Goal: Task Accomplishment & Management: Use online tool/utility

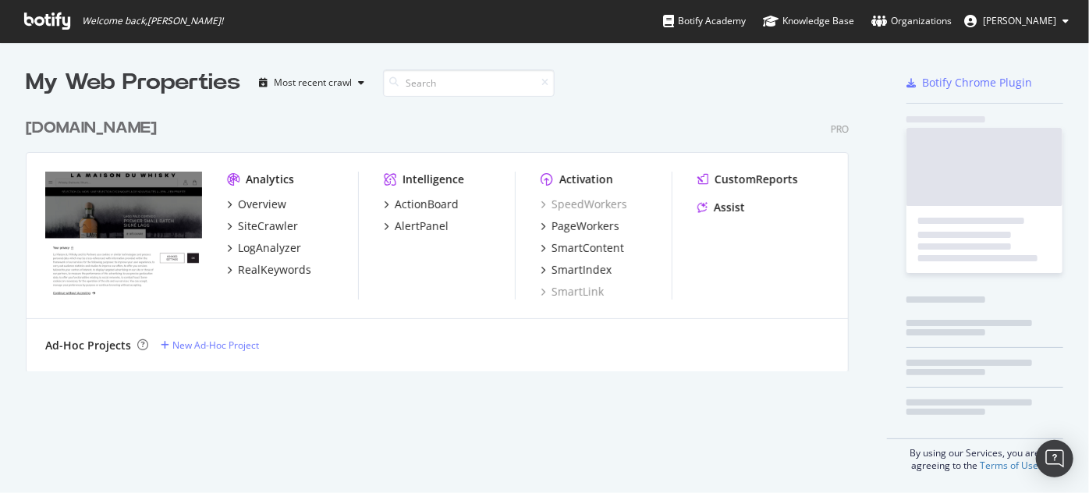
scroll to position [482, 1067]
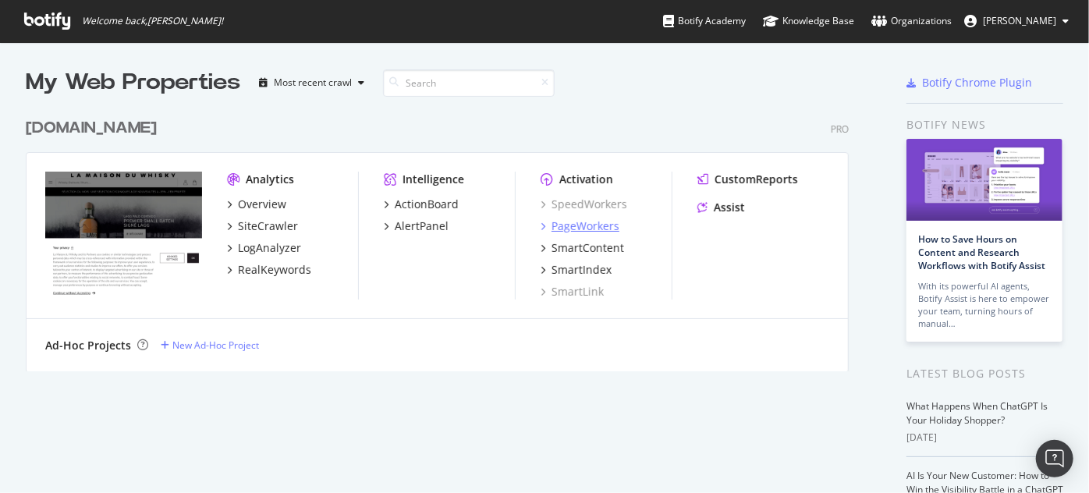
click at [580, 219] on div "PageWorkers" at bounding box center [585, 226] width 68 height 16
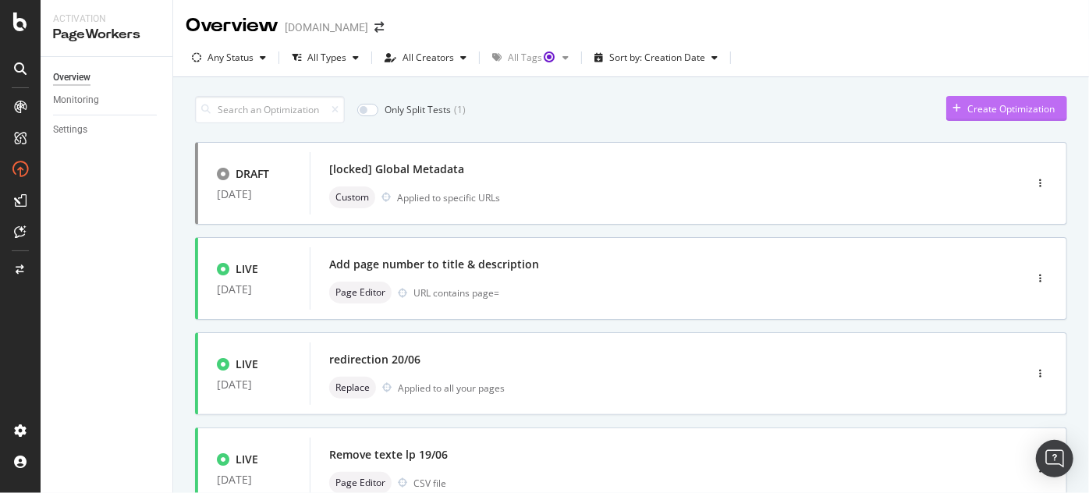
click at [955, 98] on div "Create Optimization" at bounding box center [1000, 108] width 108 height 23
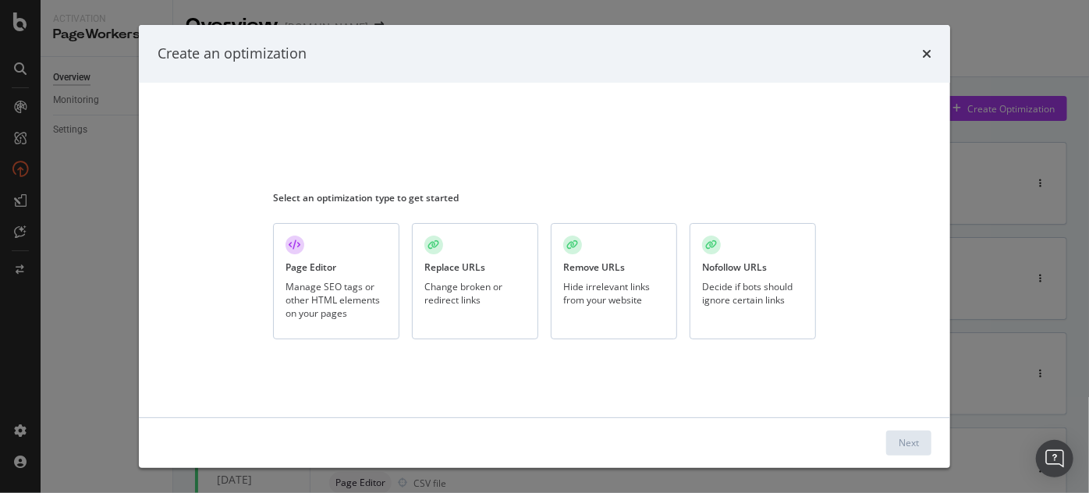
click at [324, 260] on div "Page Editor" at bounding box center [310, 266] width 51 height 13
click at [320, 278] on div "Page Editor Manage SEO tags or other HTML elements on your pages" at bounding box center [336, 281] width 126 height 116
click at [926, 448] on button "Next" at bounding box center [908, 442] width 45 height 25
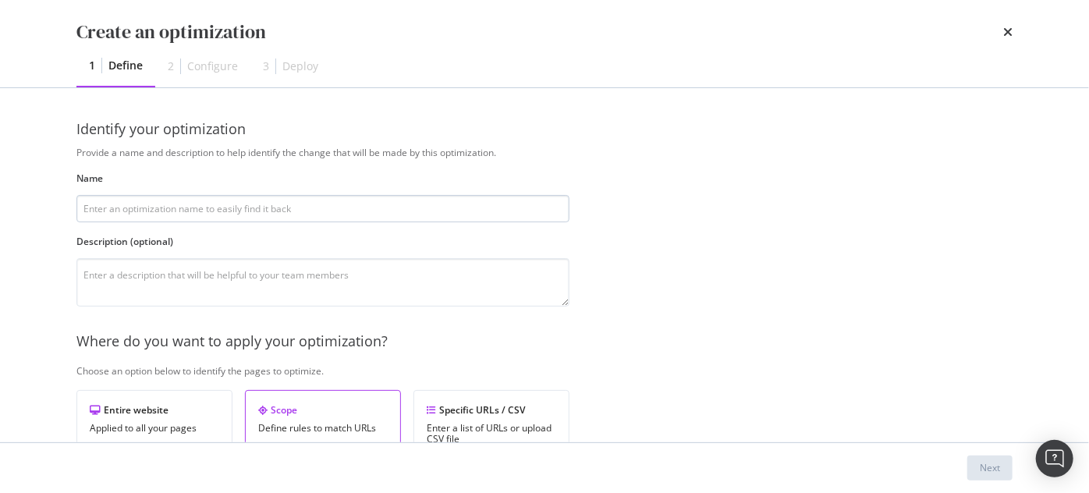
click at [218, 209] on input "modal" at bounding box center [322, 208] width 493 height 27
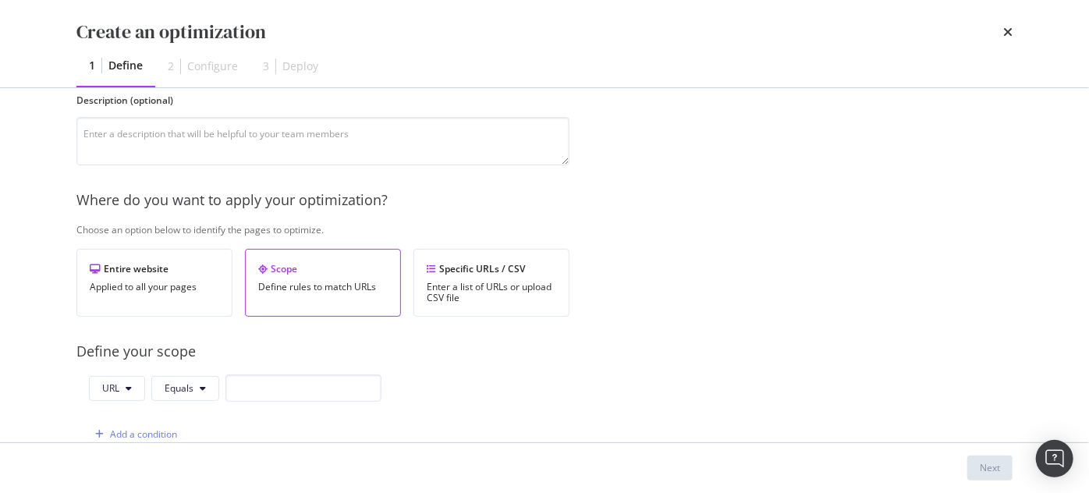
scroll to position [141, 0]
type input "test ariane"
click at [247, 384] on input "modal" at bounding box center [303, 387] width 156 height 27
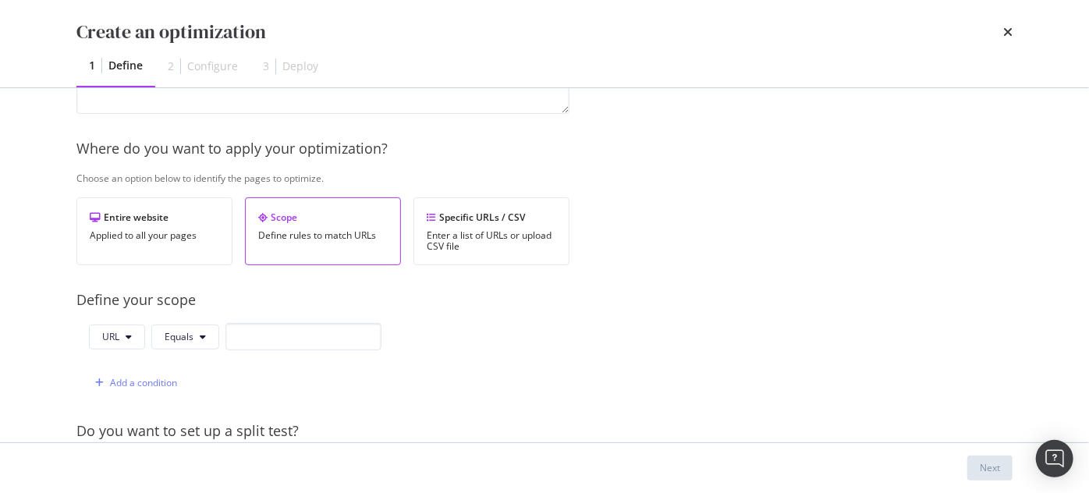
scroll to position [212, 0]
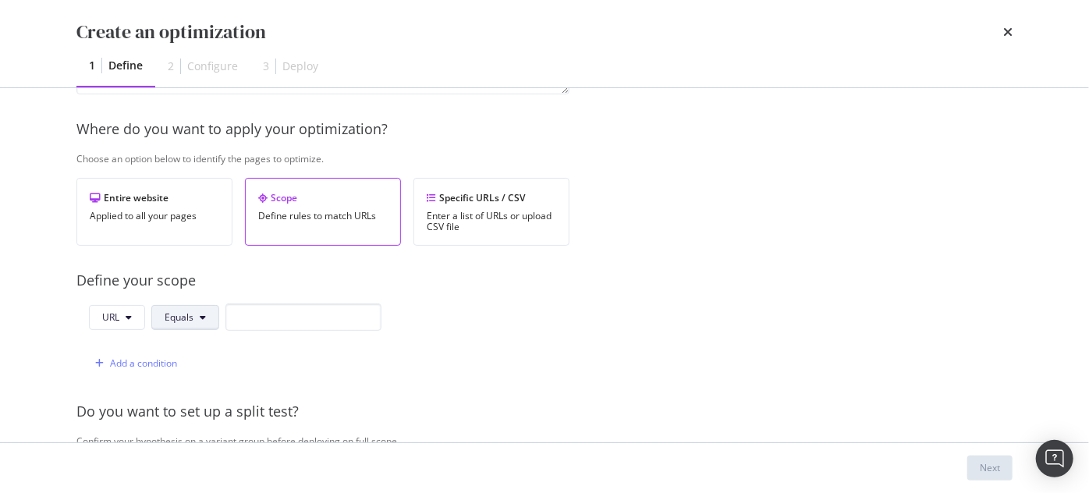
click at [183, 313] on span "Equals" at bounding box center [179, 316] width 29 height 13
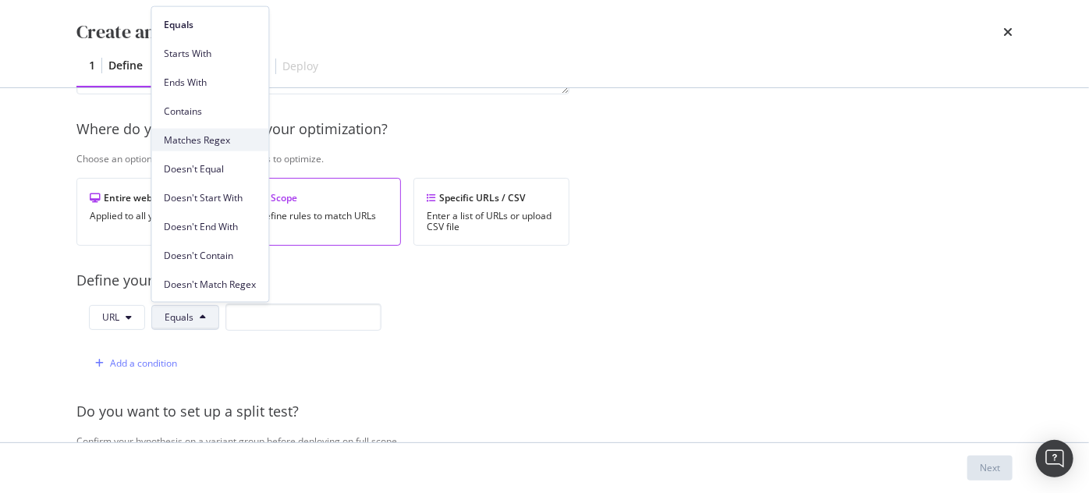
click at [196, 143] on span "Matches Regex" at bounding box center [210, 140] width 92 height 14
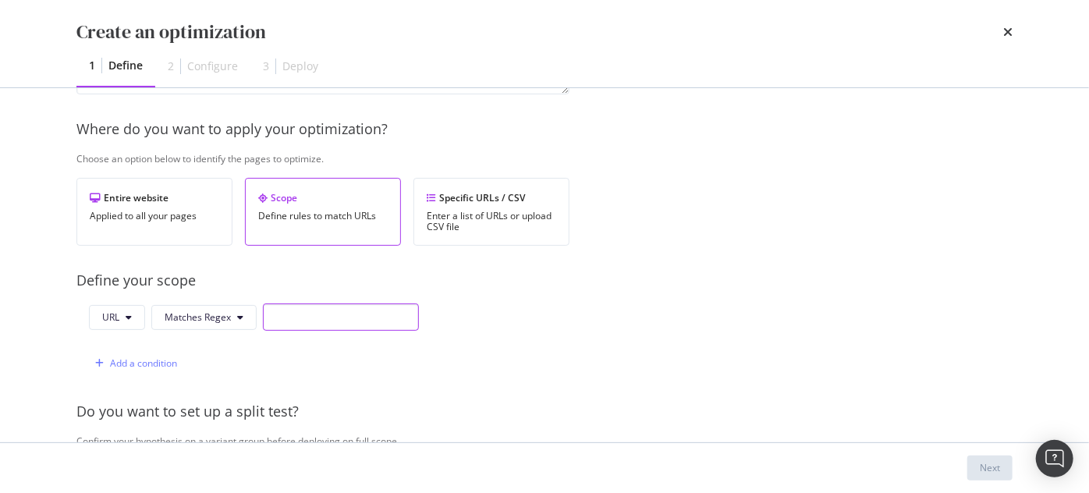
click at [280, 309] on input "modal" at bounding box center [341, 316] width 156 height 27
paste input "[URL]\.whisky\.fr/(en/)?[^\/]*(-[^\/]*)*\.html"
drag, startPoint x: 284, startPoint y: 317, endPoint x: 260, endPoint y: 315, distance: 24.2
click at [253, 317] on div "URL Matches Regex [URL]\.whisky\.fr/(en/)?[^\/]*(-[^\/]*)*\.html" at bounding box center [254, 316] width 330 height 27
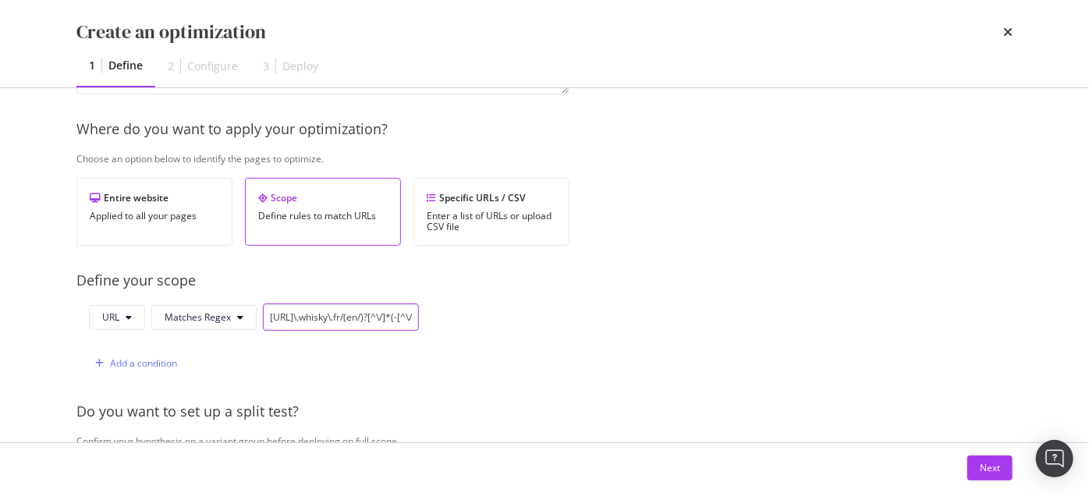
click at [349, 315] on input "[URL]\.whisky\.fr/(en/)?[^\/]*(-[^\/]*)*\.html" at bounding box center [341, 316] width 156 height 27
click at [328, 315] on input "[URL]\.whisky\.fr/(en/)?[^\/]*(-[^\/]*)*\.html" at bounding box center [341, 316] width 156 height 27
click at [356, 315] on input "[URL]\.whisky\.fr/(en/)?[^\/]*(-[^\/]*)*\.html" at bounding box center [341, 316] width 156 height 27
drag, startPoint x: 372, startPoint y: 314, endPoint x: 231, endPoint y: 311, distance: 141.2
click at [231, 311] on div "URL Matches Regex [URL]\.whisky\.fr/(en/)?[^\/]*(-[^\/]*)*\.html" at bounding box center [254, 316] width 330 height 27
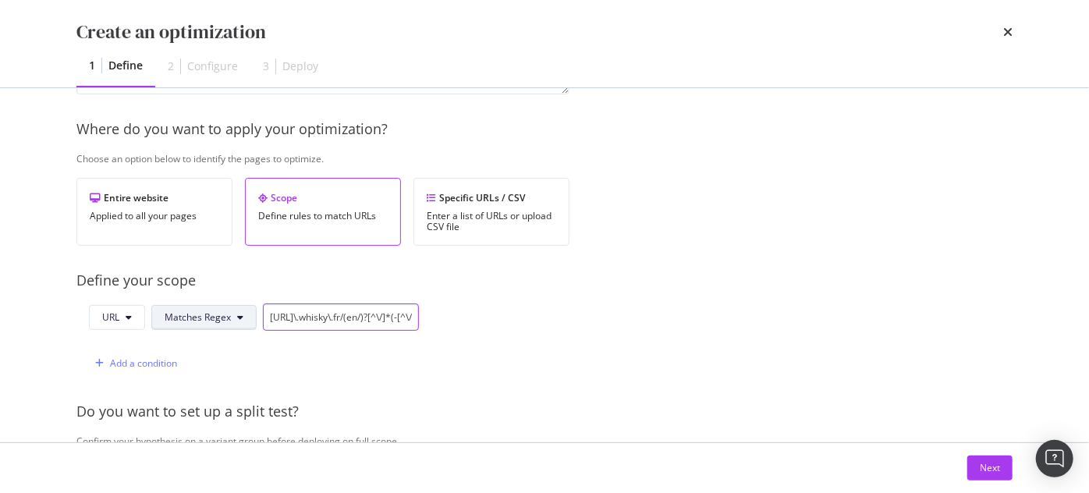
paste input "preprod2\."
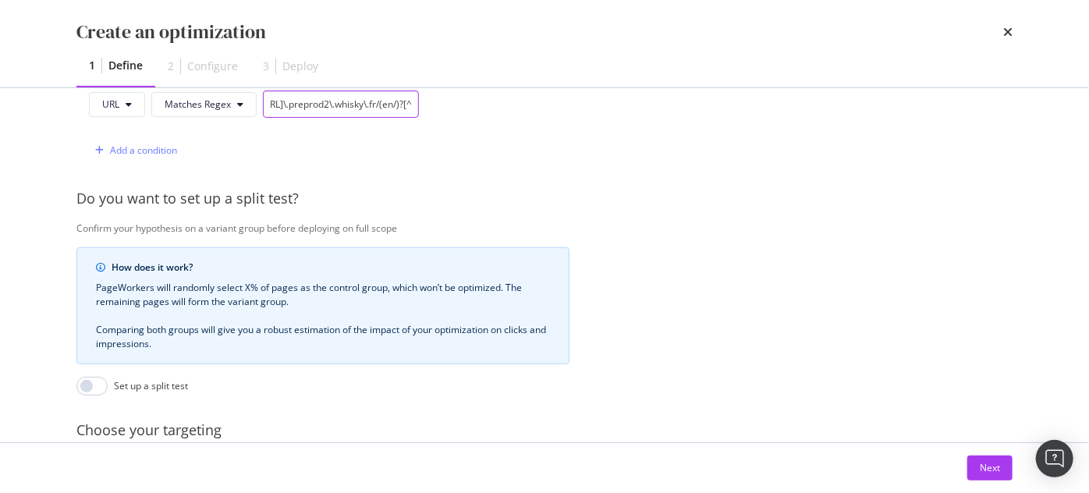
scroll to position [584, 0]
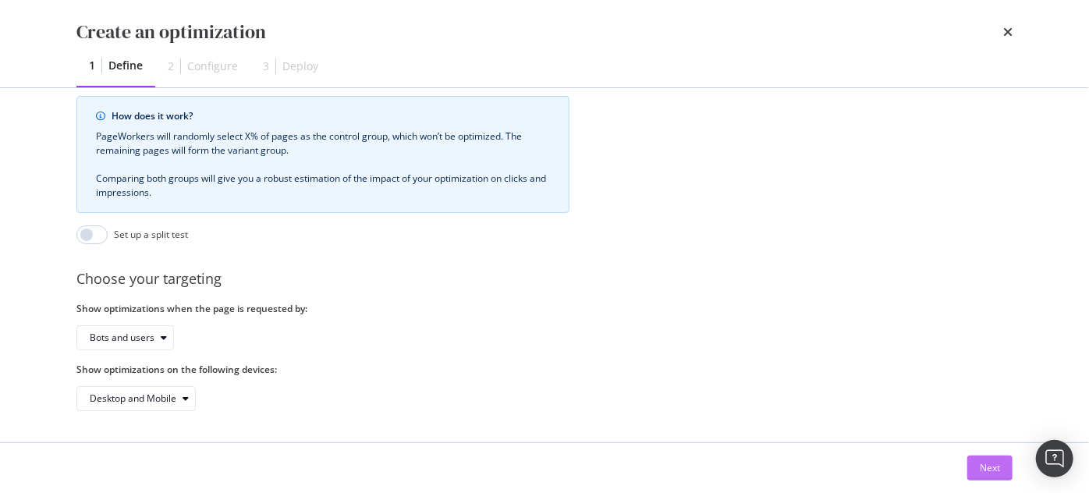
type input "[URL]\.preprod2\.whisky\.fr/(en/)?[^\/]*(-[^\/]*)*\.html"
click at [995, 474] on div "Next" at bounding box center [989, 467] width 20 height 13
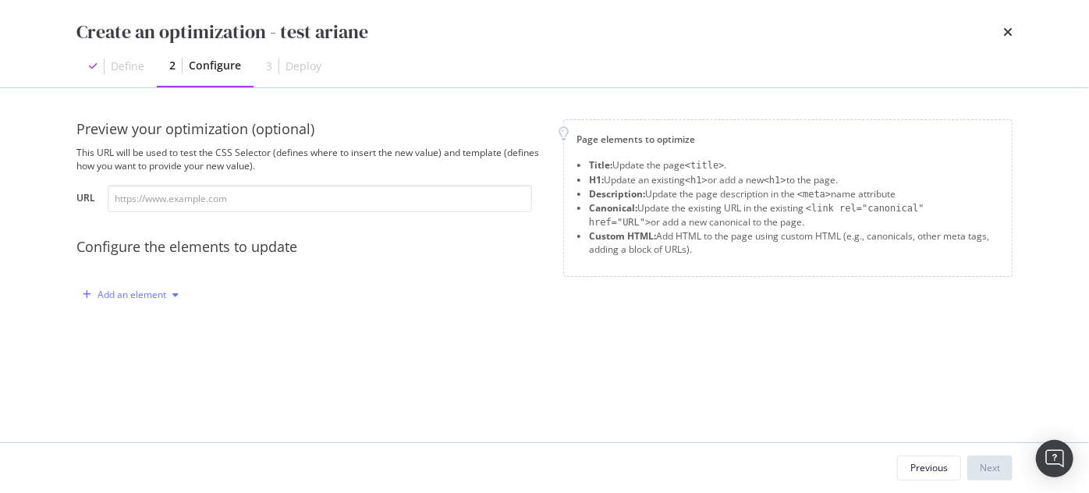
click at [141, 298] on div "Add an element" at bounding box center [131, 294] width 69 height 9
click at [137, 419] on div "Custom HTML" at bounding box center [139, 427] width 105 height 19
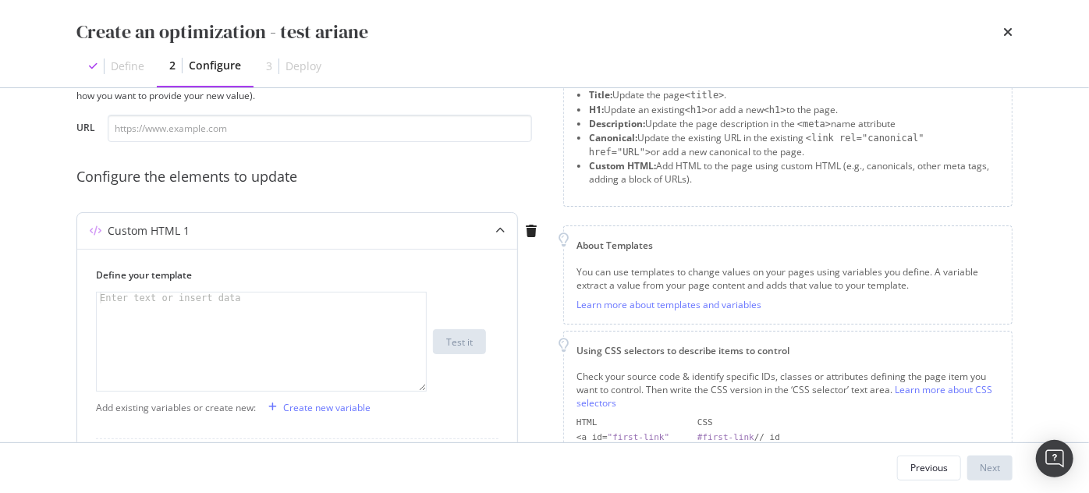
scroll to position [212, 0]
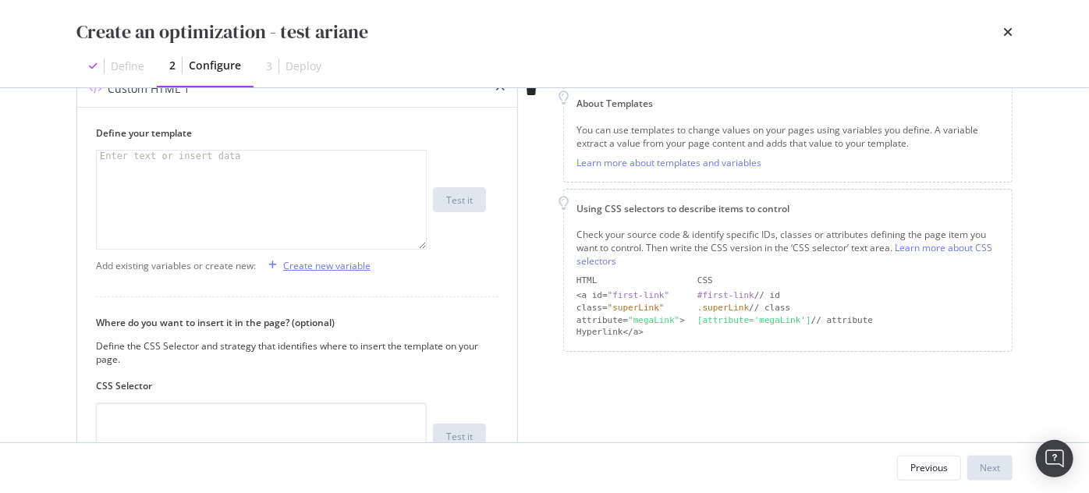
click at [322, 265] on div "Create new variable" at bounding box center [326, 265] width 87 height 13
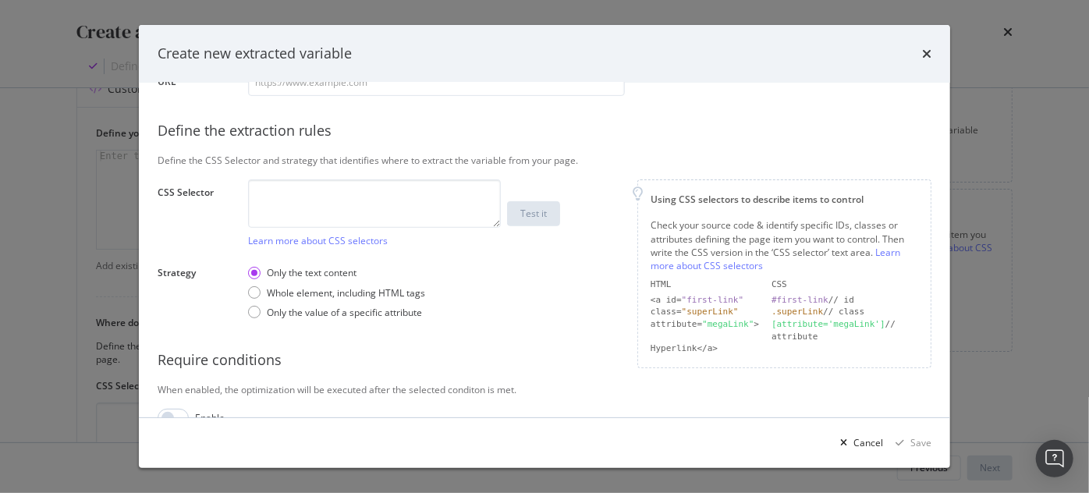
scroll to position [260, 0]
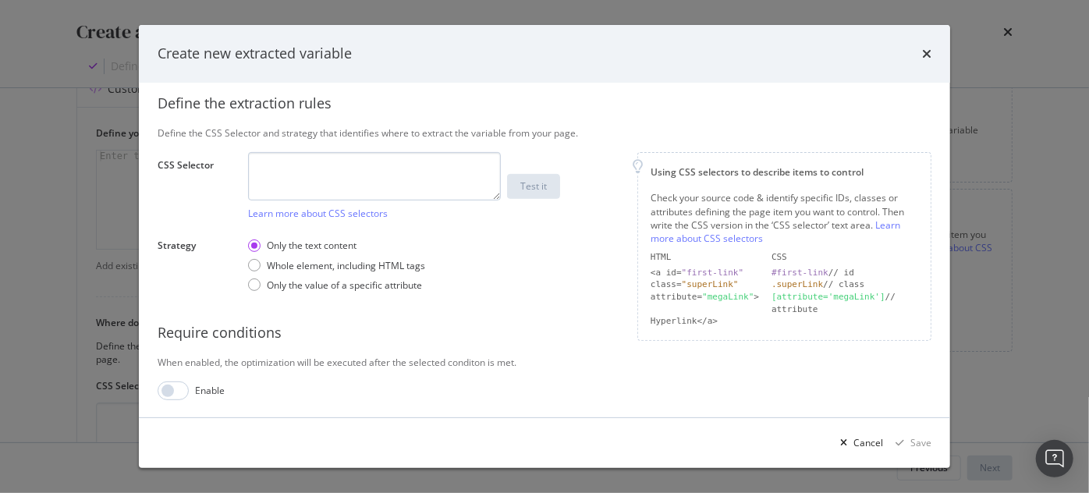
type input "tag"
click at [278, 182] on textarea "modal" at bounding box center [374, 176] width 253 height 48
paste textarea "#main > div > section > div > p > span[data-lmdw-el="originCountry"]"
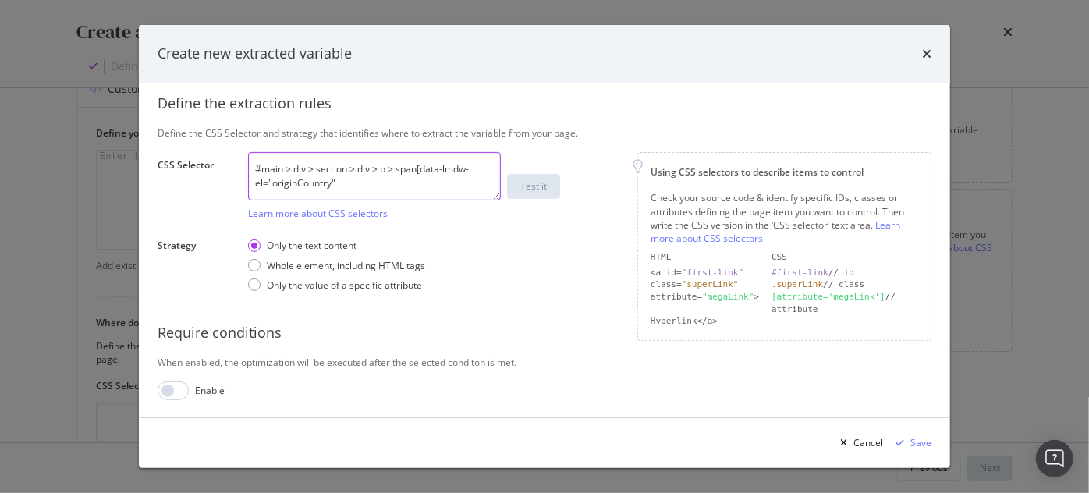
type textarea "#main > div > section > div > p > span[data-lmdw-el="originCountry""
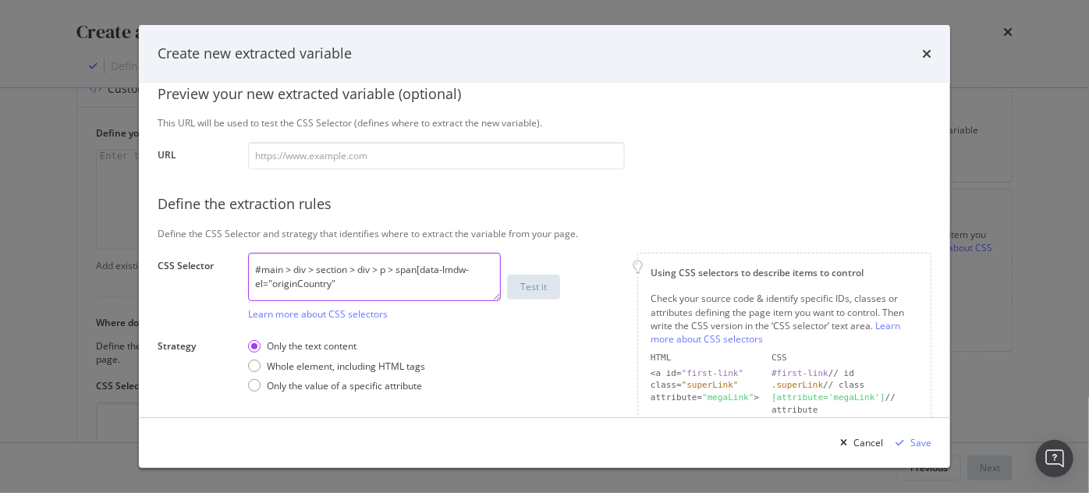
scroll to position [119, 0]
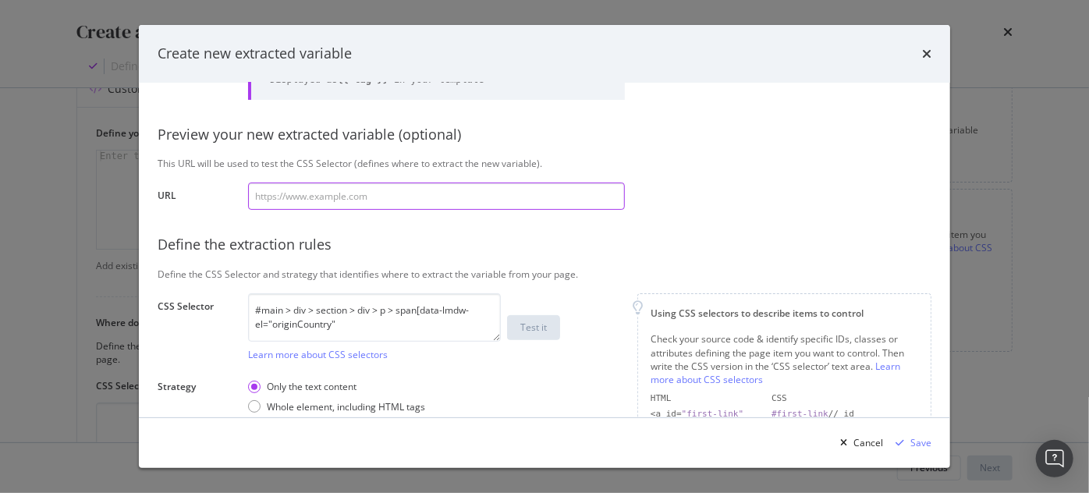
click at [399, 201] on input "modal" at bounding box center [436, 195] width 377 height 27
paste input "[URL][DOMAIN_NAME]"
type input "[URL][DOMAIN_NAME]"
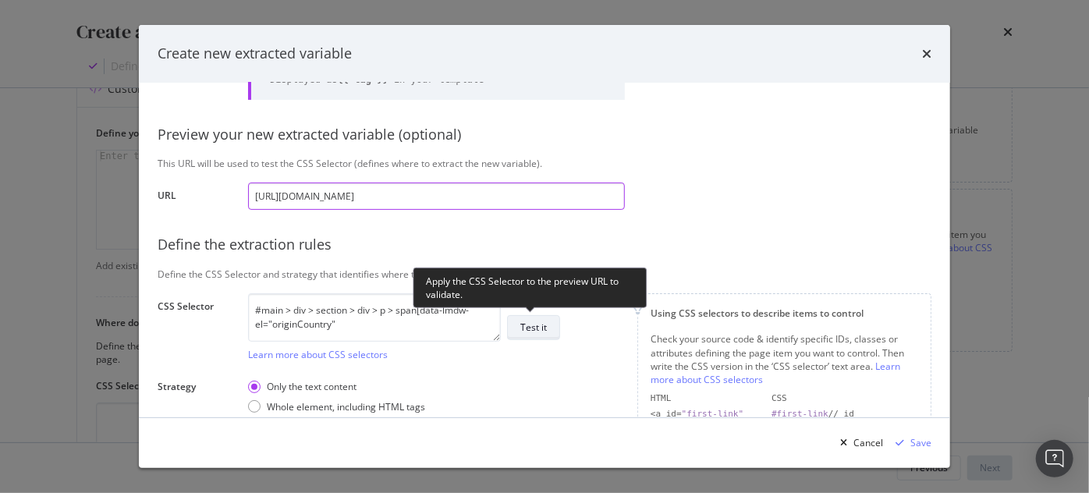
type input "[URL][DOMAIN_NAME]"
click at [533, 338] on button "Test it" at bounding box center [533, 327] width 53 height 25
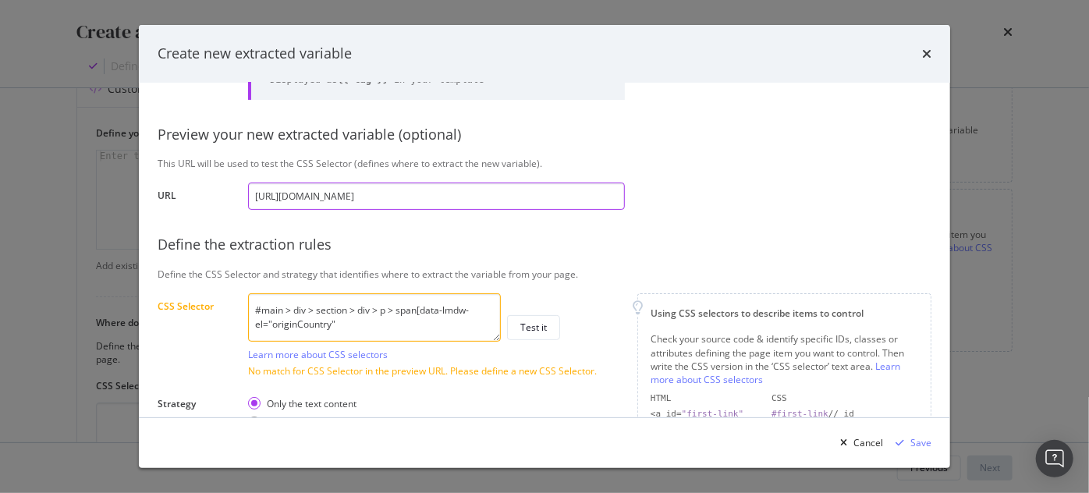
click at [455, 201] on input "[URL][DOMAIN_NAME]" at bounding box center [436, 195] width 377 height 27
click at [441, 324] on textarea "#main > div > section > div > p > span[data-lmdw-el="originCountry"" at bounding box center [374, 317] width 253 height 48
click at [397, 326] on textarea "#main > div > section > div > p > span[data-lmdw-el="originCountry"" at bounding box center [374, 317] width 253 height 48
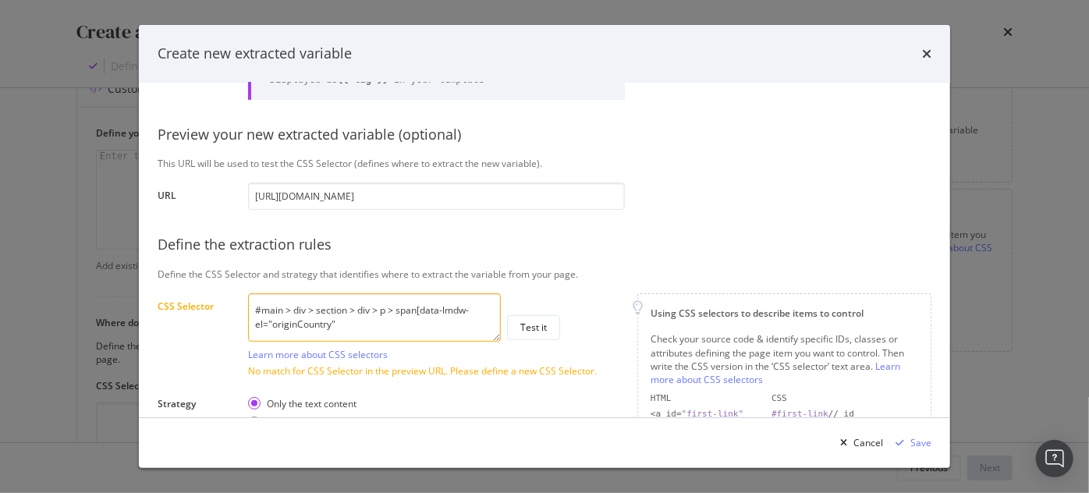
click at [335, 327] on textarea "#main > div > section > div > p > span[data-lmdw-el="originCountry"" at bounding box center [374, 317] width 253 height 48
paste textarea "]"
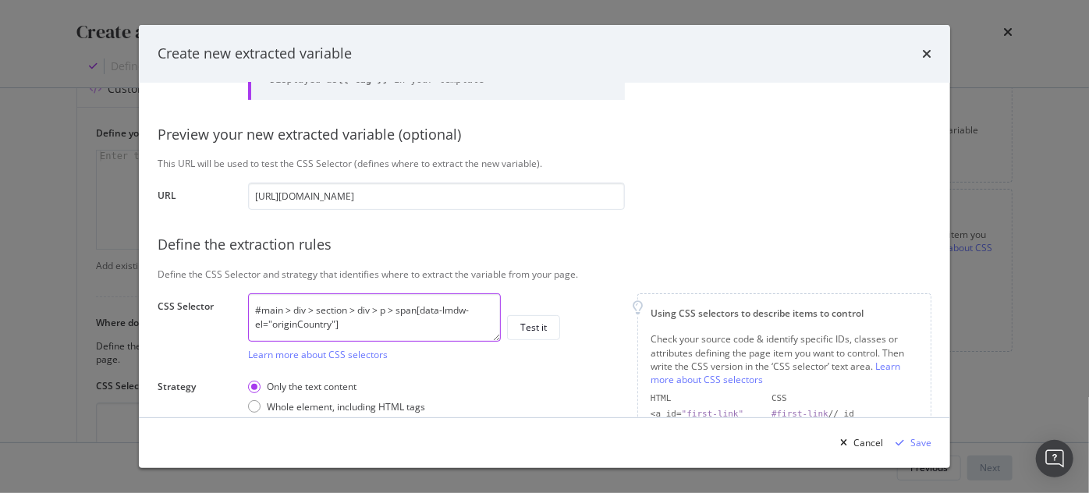
scroll to position [0, 0]
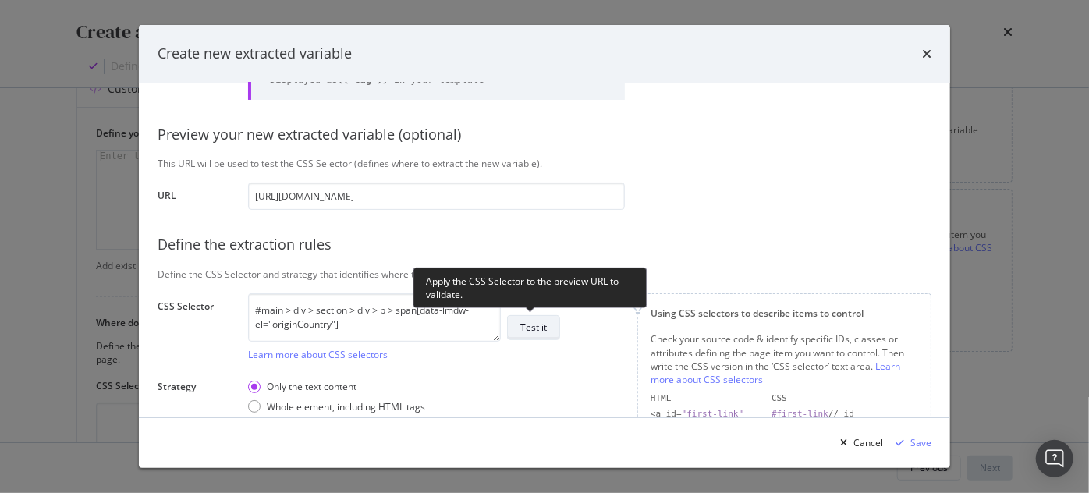
click at [526, 332] on div "Test it" at bounding box center [533, 327] width 27 height 13
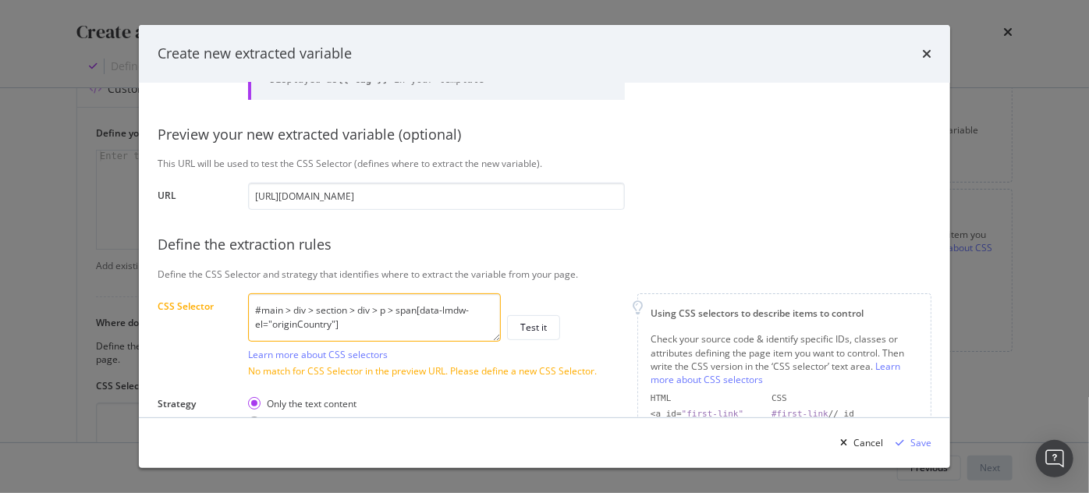
click at [398, 331] on textarea "#main > div > section > div > p > span[data-lmdw-el="originCountry"]" at bounding box center [374, 317] width 253 height 48
paste textarea "modal"
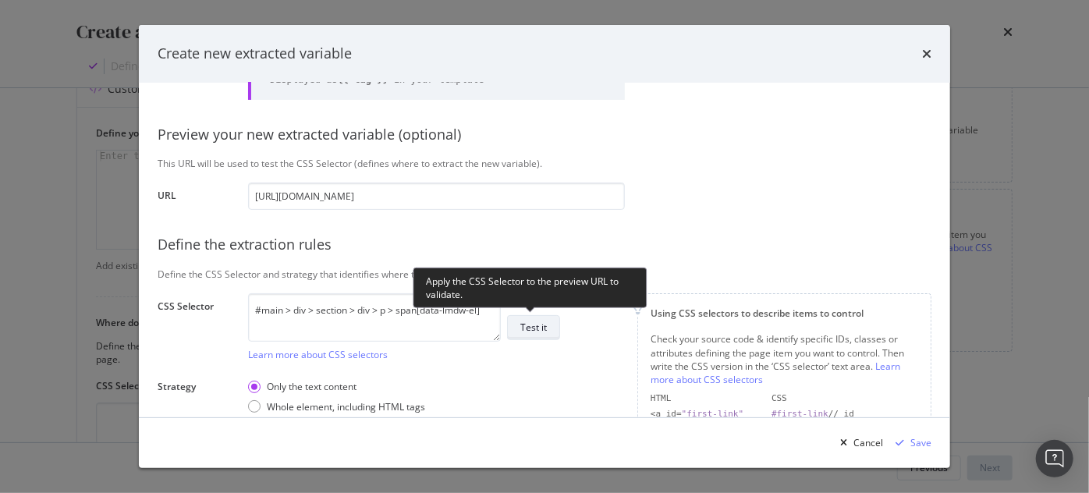
click at [522, 328] on div "Test it" at bounding box center [533, 327] width 27 height 13
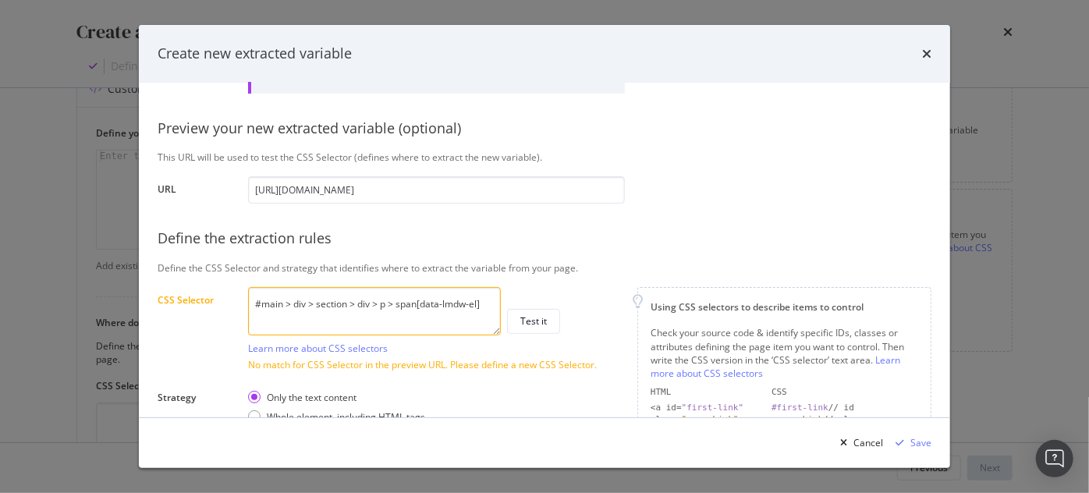
scroll to position [119, 0]
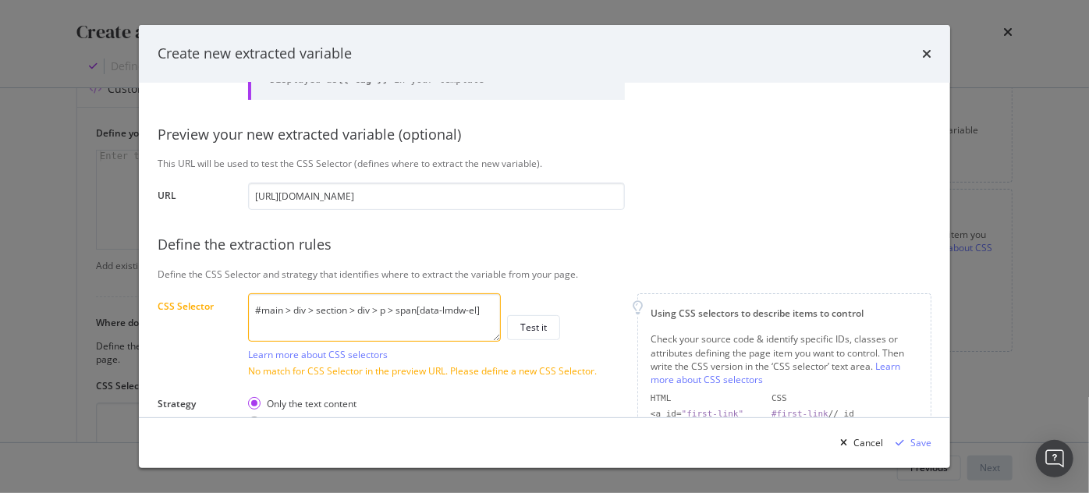
click at [394, 303] on textarea "#main > div > section > div > p > span[data-lmdw-el]" at bounding box center [374, 317] width 253 height 48
paste textarea ".sc-316f78bf-0.dSKUBo > div.sc-316f78bf-2.eiNaIp > p > span:nth-child(4)"
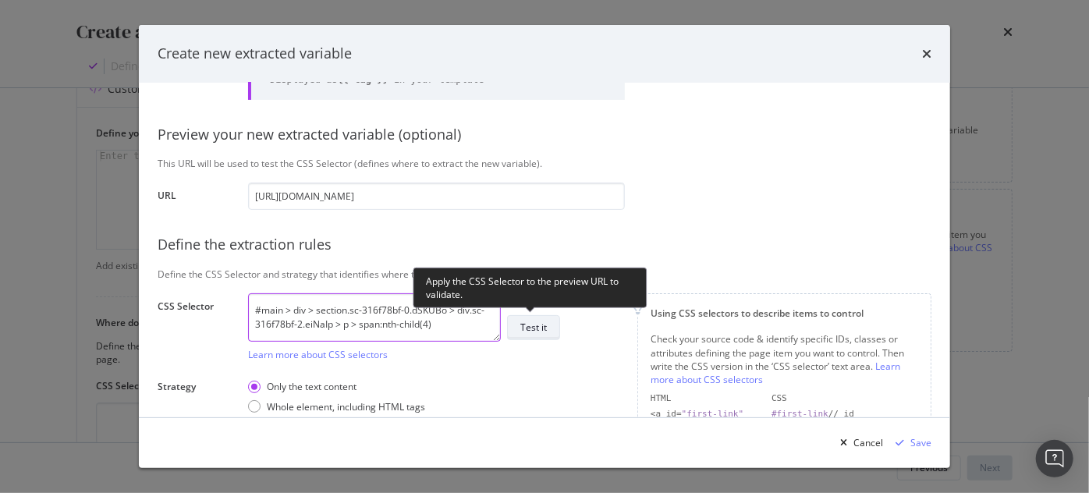
type textarea "#main > div > section.sc-316f78bf-0.dSKUBo > div.sc-316f78bf-2.eiNaIp > p > spa…"
click at [525, 330] on div "Test it" at bounding box center [533, 327] width 27 height 13
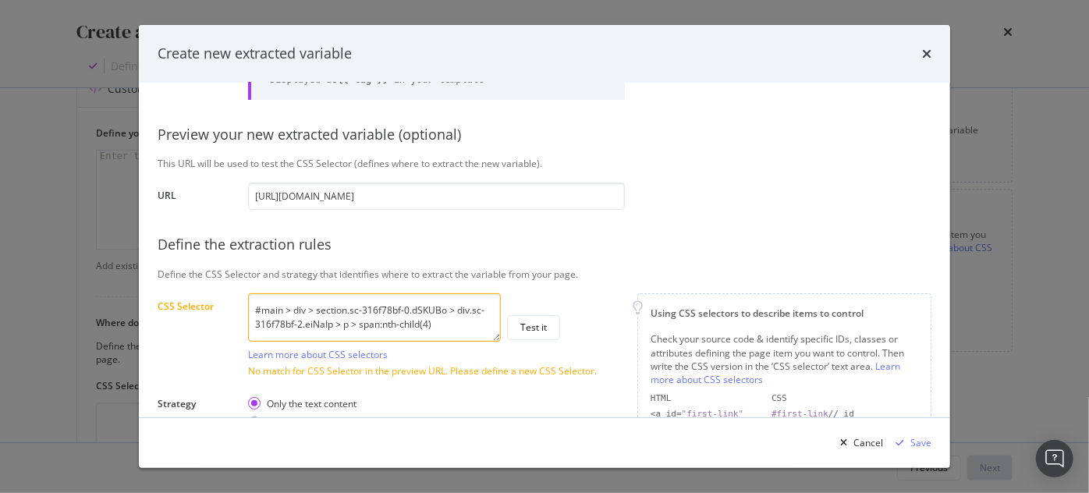
click at [923, 53] on icon "times" at bounding box center [926, 54] width 9 height 12
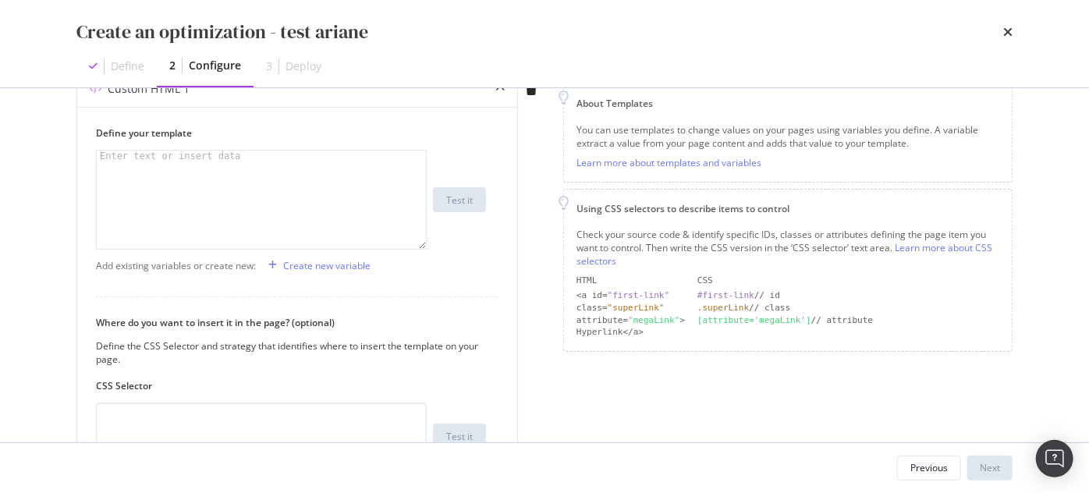
click at [104, 66] on div "modal" at bounding box center [97, 66] width 16 height 16
click at [250, 174] on div "modal" at bounding box center [262, 211] width 331 height 121
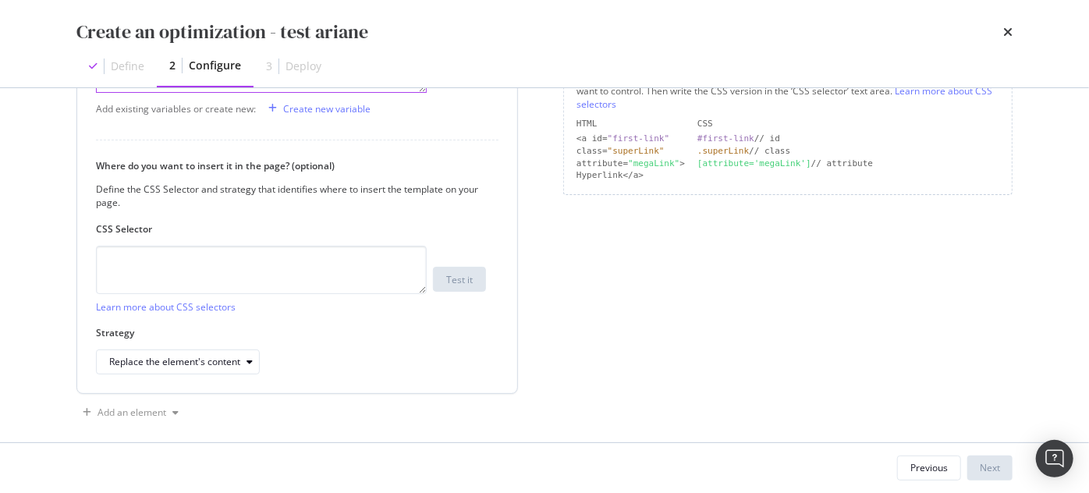
scroll to position [381, 0]
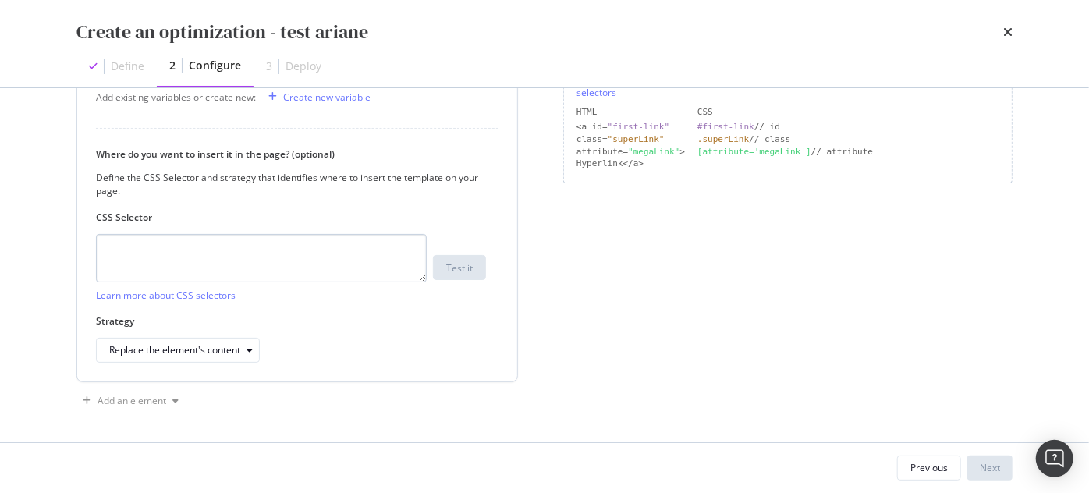
type textarea "fdfdf"
click at [304, 267] on textarea "modal" at bounding box center [261, 258] width 331 height 48
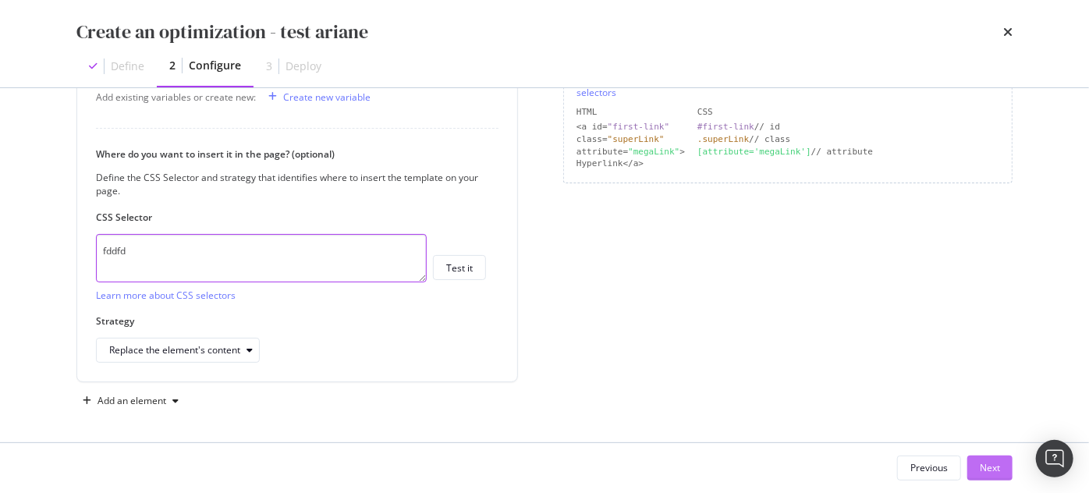
type textarea "fddfd"
click at [970, 461] on button "Next" at bounding box center [989, 467] width 45 height 25
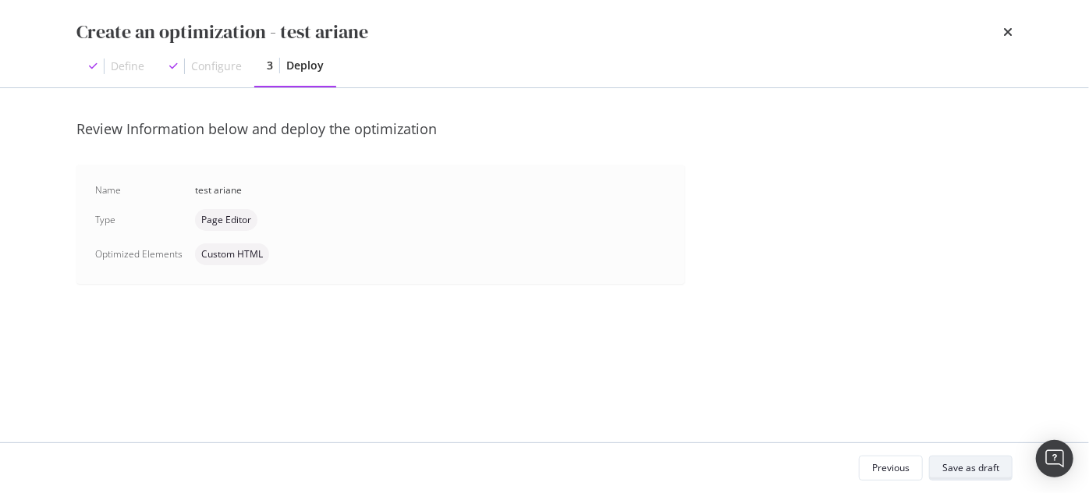
click at [970, 470] on div "Save as draft" at bounding box center [970, 467] width 57 height 13
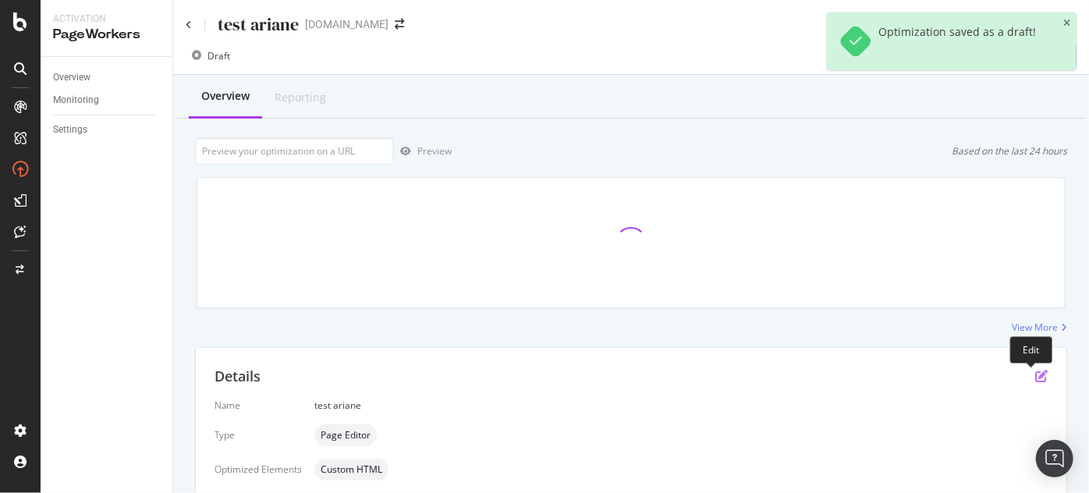
click at [1035, 377] on icon "pen-to-square" at bounding box center [1041, 376] width 12 height 12
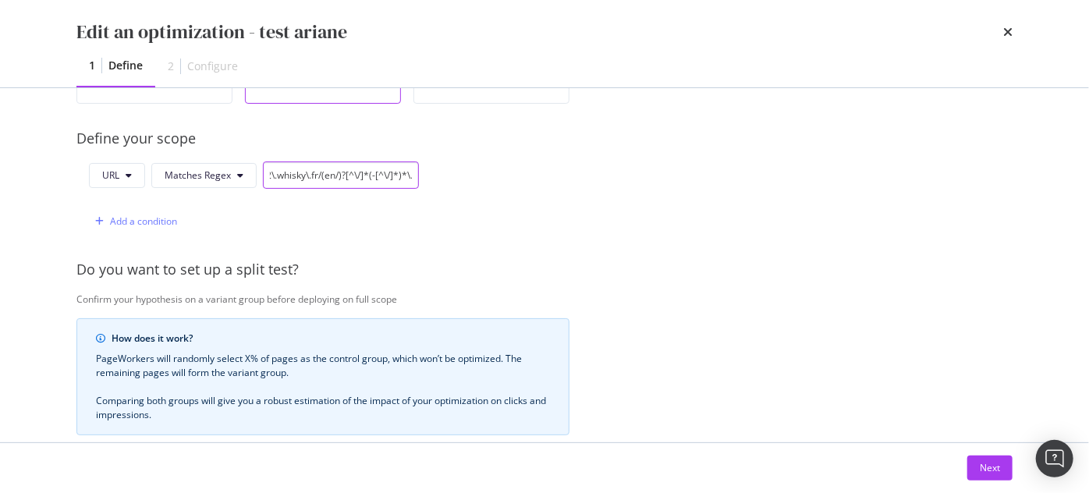
scroll to position [0, 120]
drag, startPoint x: 324, startPoint y: 178, endPoint x: 410, endPoint y: 171, distance: 86.1
click at [410, 171] on input "[URL]\.preprod2\.whisky\.fr/(en/)?[^\/]*(-[^\/]*)*\.html" at bounding box center [341, 174] width 156 height 27
click at [403, 174] on input "[URL]\.preprod2\.whisky\.fr/(en/)?[^\/]*(-[^\/]*)*\.html" at bounding box center [341, 174] width 156 height 27
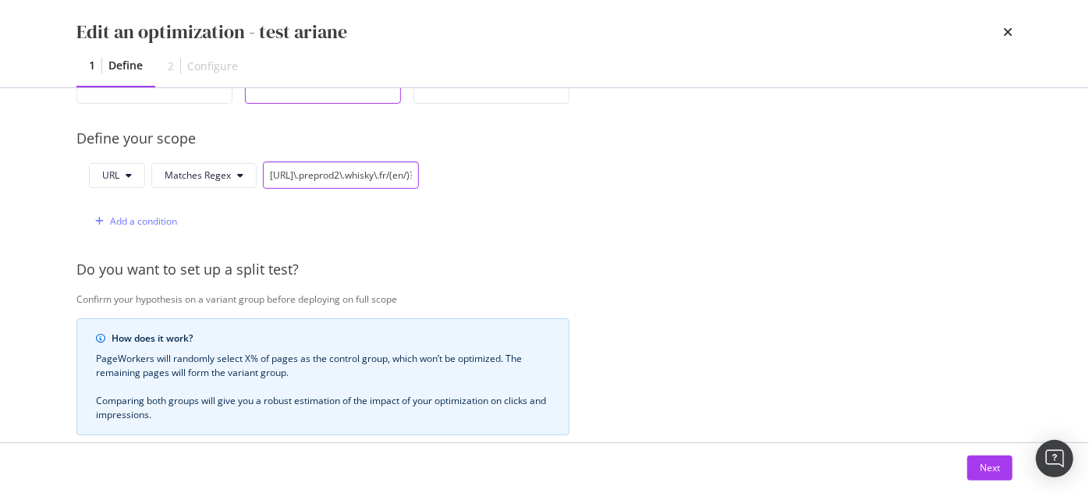
drag, startPoint x: 412, startPoint y: 174, endPoint x: 297, endPoint y: 174, distance: 114.6
click at [264, 178] on input "[URL]\.preprod2\.whisky\.fr/(en/)?[^\/]*(-[^\/]*)*\.html" at bounding box center [341, 174] width 156 height 27
click at [358, 176] on input "[URL]\.preprod2\.whisky\.fr/(en/)?[^\/]*(-[^\/]*)*\.html" at bounding box center [341, 174] width 156 height 27
drag, startPoint x: 330, startPoint y: 173, endPoint x: 342, endPoint y: 172, distance: 11.7
click at [342, 172] on input "[URL]\.preprod2\.whisky\.fr/(en/)?[^\/]*(-[^\/]*)*\.html" at bounding box center [341, 174] width 156 height 27
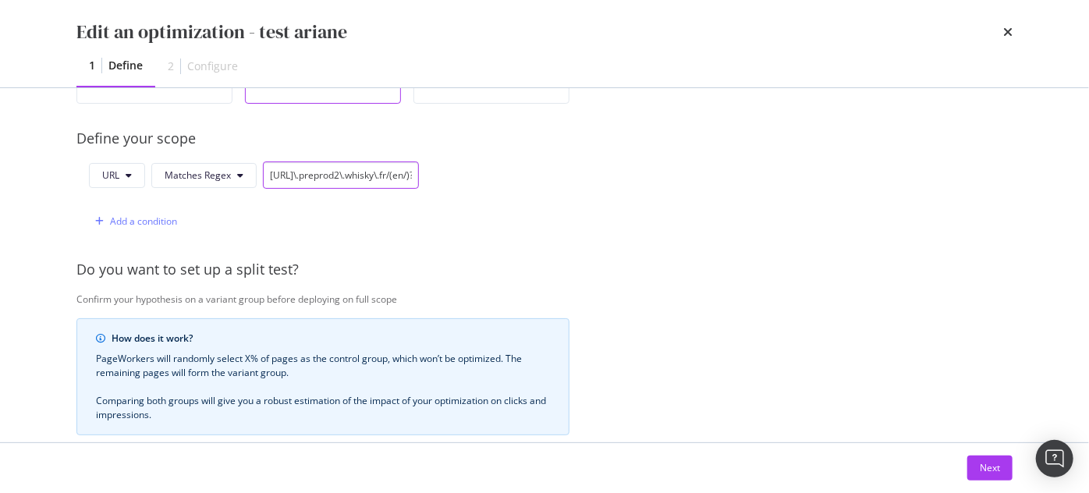
click at [328, 163] on input "[URL]\.preprod2\.whisky\.fr/(en/)?[^\/]*(-[^\/]*)*\.html" at bounding box center [341, 174] width 156 height 27
click at [444, 174] on div "URL Matches Regex [URL]\.preprod2\.whisky\.fr/(en/)?[^\/]*(-[^\/]*)*\.html Add …" at bounding box center [322, 197] width 493 height 73
click at [352, 173] on input "[URL]\.preprod2\.whisky\.fr/(en/)?[^\/]*(-[^\/]*)*\.html" at bounding box center [341, 174] width 156 height 27
click at [343, 172] on input "[URL]\.preprod2\.whisky\.fr/(en/)?[^\/]*(-[^\/]*)*\.html" at bounding box center [341, 174] width 156 height 27
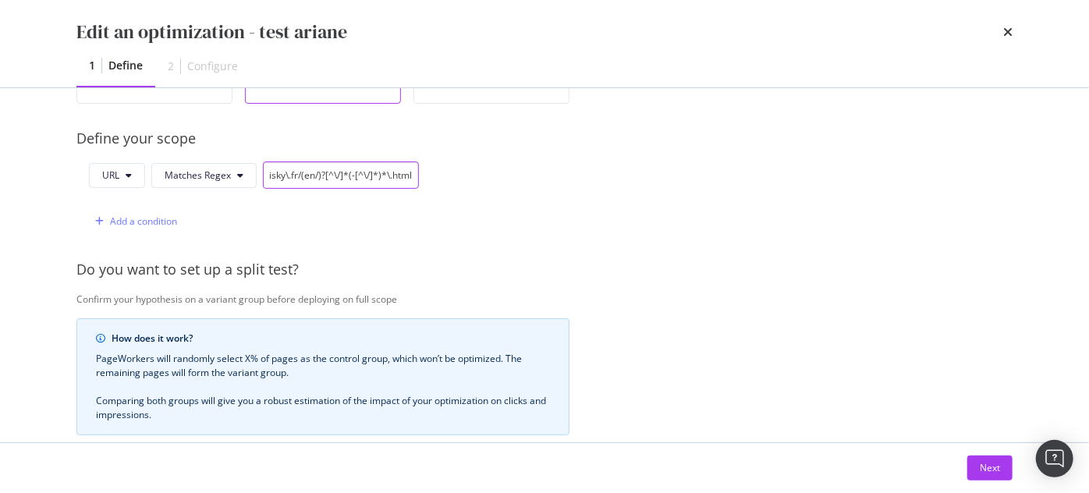
click at [356, 172] on input "[URL]\.preprod2\.whisky\.fr/(en/)?[^\/]*(-[^\/]*)*\.html" at bounding box center [341, 174] width 156 height 27
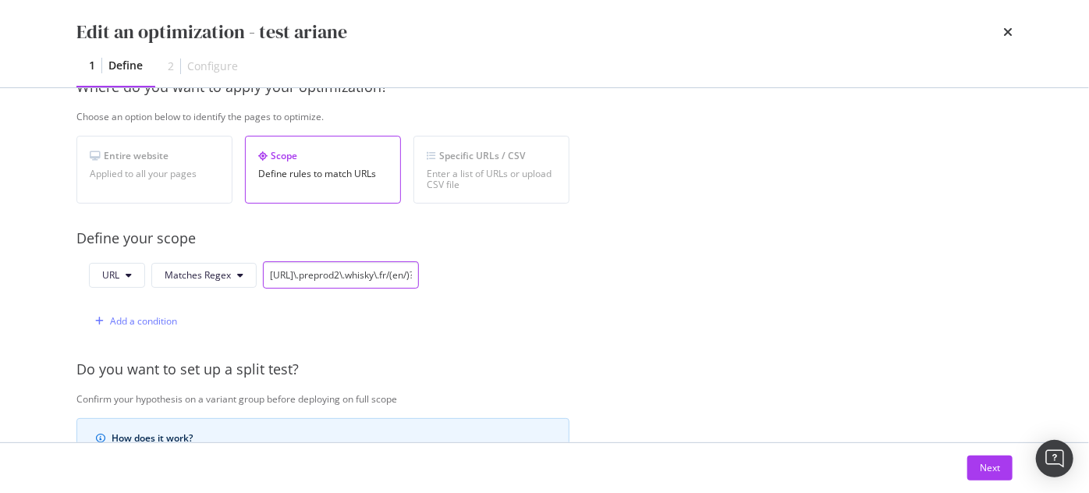
scroll to position [584, 0]
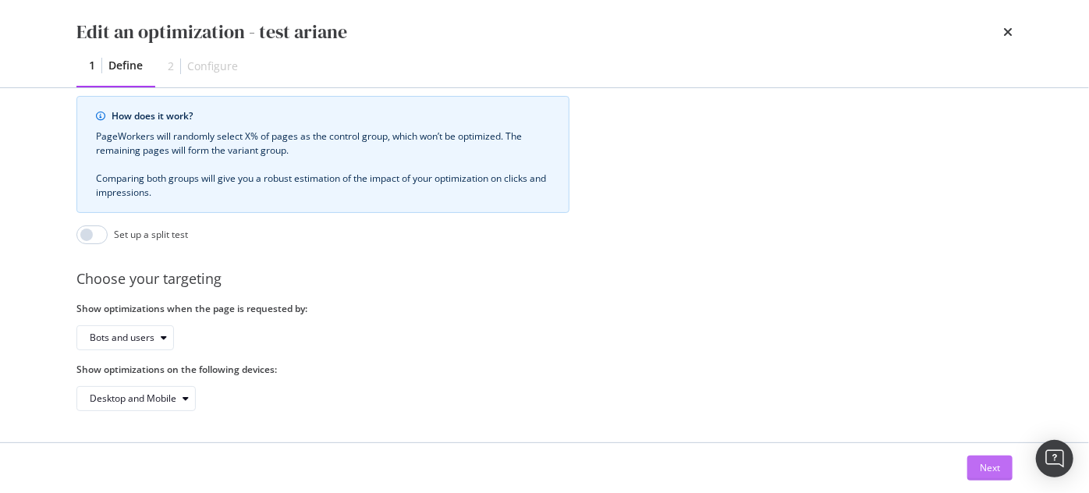
click at [980, 469] on div "Next" at bounding box center [989, 467] width 20 height 13
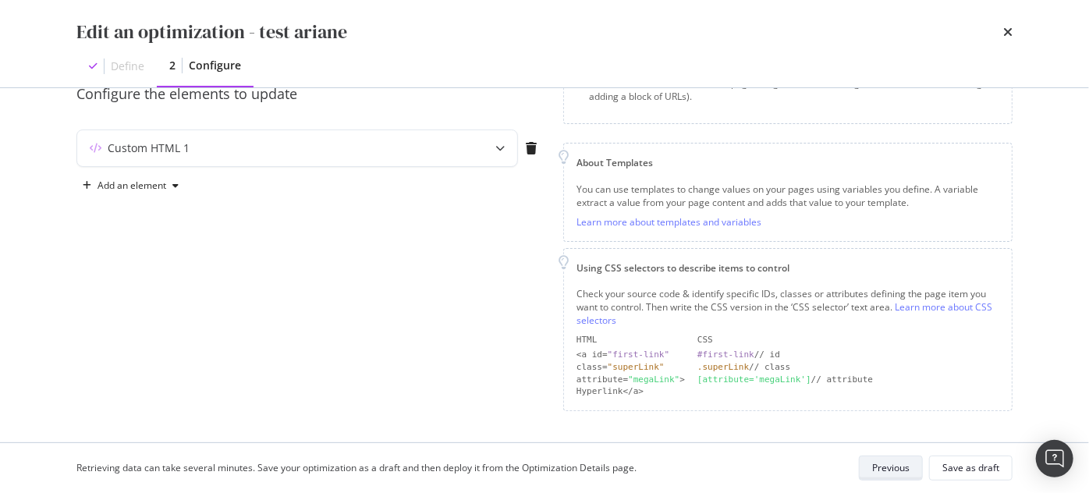
scroll to position [150, 0]
click at [275, 159] on div "Custom HTML 1" at bounding box center [297, 151] width 440 height 36
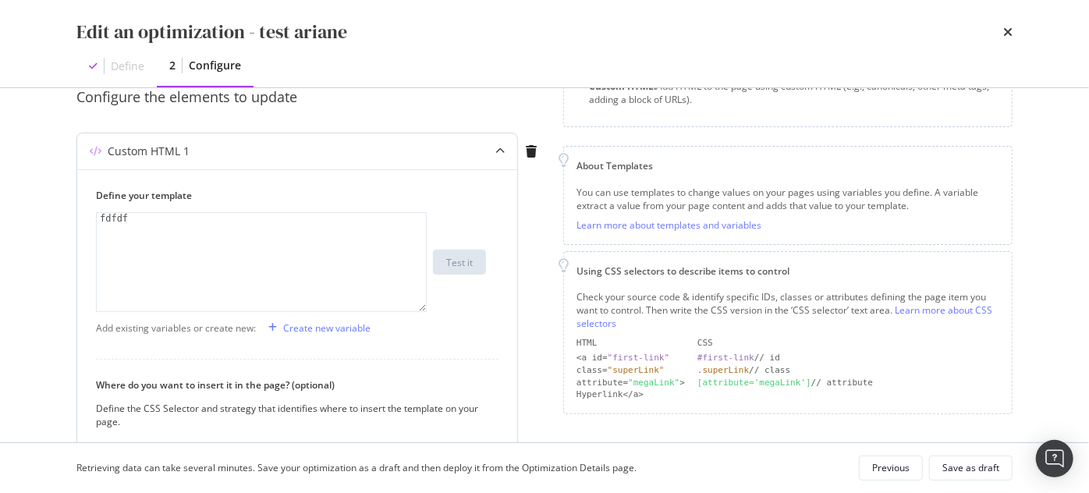
click at [275, 159] on div "Custom HTML 1" at bounding box center [297, 151] width 440 height 36
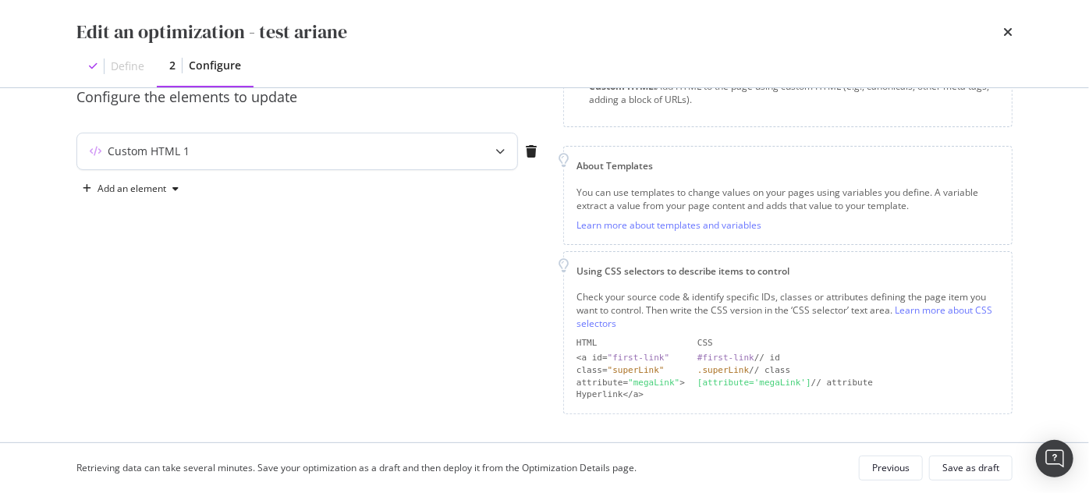
click at [195, 158] on div "Custom HTML 1" at bounding box center [266, 151] width 378 height 16
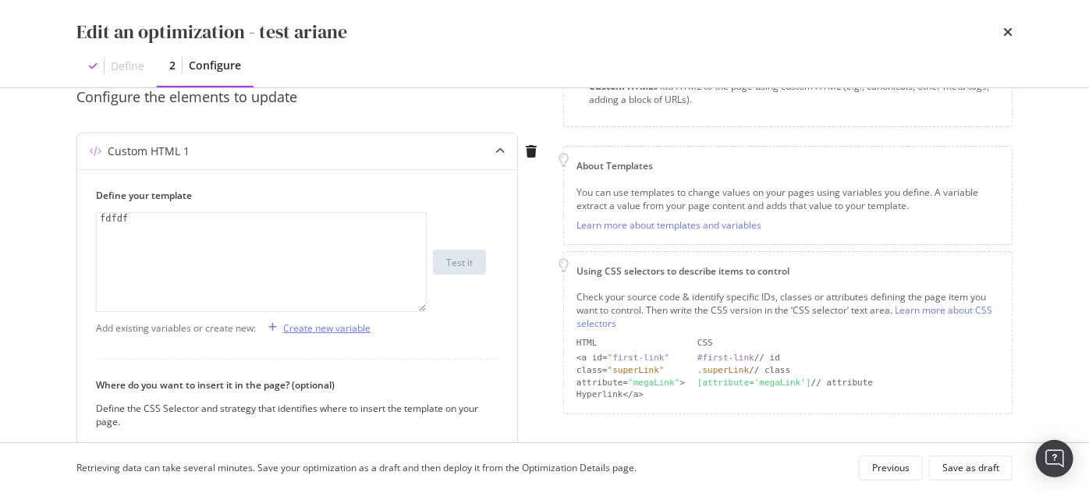
click at [297, 328] on div "Create new variable" at bounding box center [326, 327] width 87 height 13
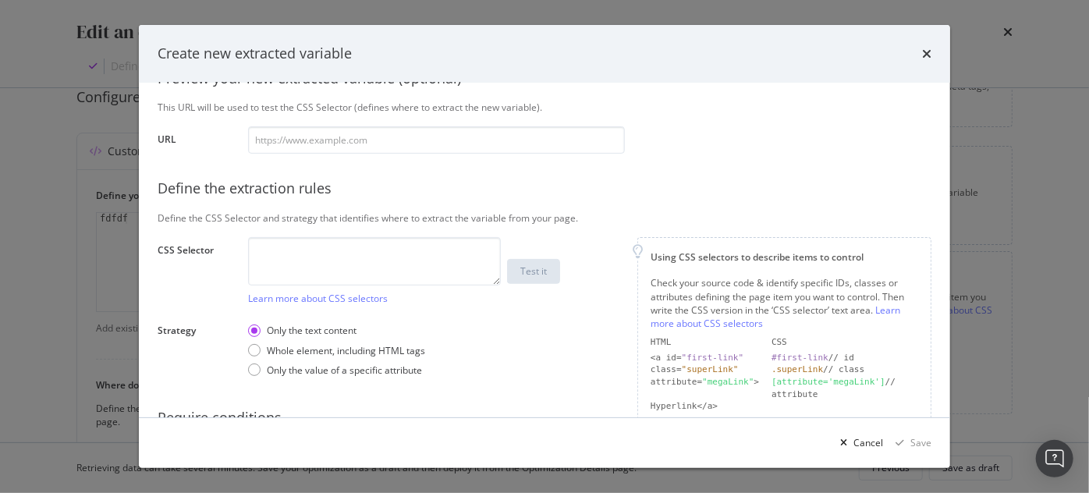
scroll to position [212, 0]
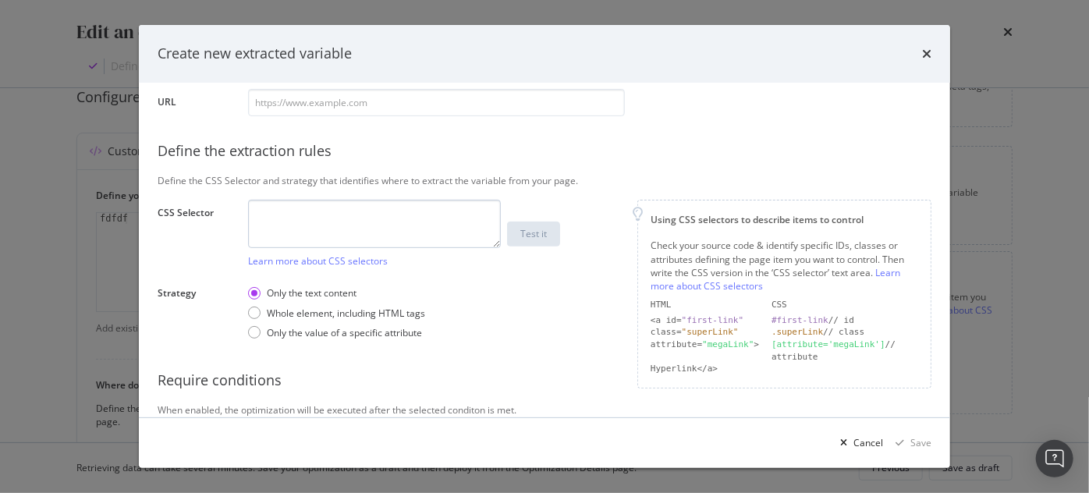
type input "tag"
click at [356, 217] on textarea "modal" at bounding box center [374, 224] width 253 height 48
click at [368, 205] on textarea "modal" at bounding box center [374, 224] width 253 height 48
click at [324, 213] on textarea "modal" at bounding box center [374, 224] width 253 height 48
paste textarea "#main > div > section > div > p > span[data-lmdw-el]"
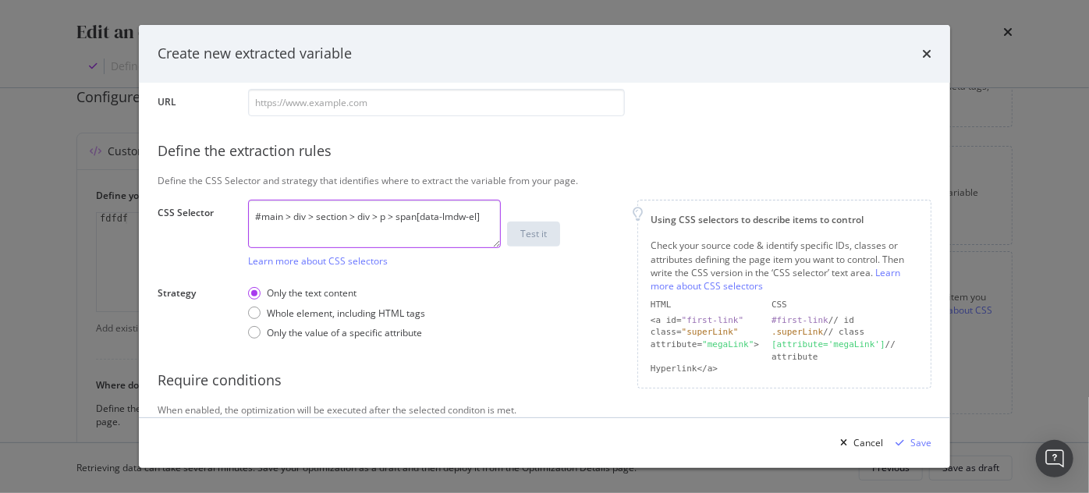
type textarea "#main > div > section > div > p > span[data-lmdw-el]"
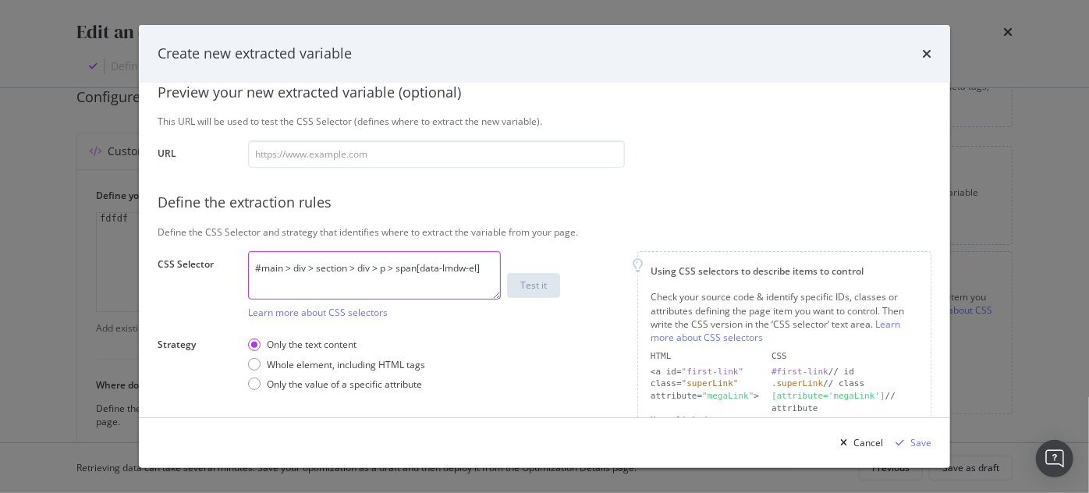
scroll to position [141, 0]
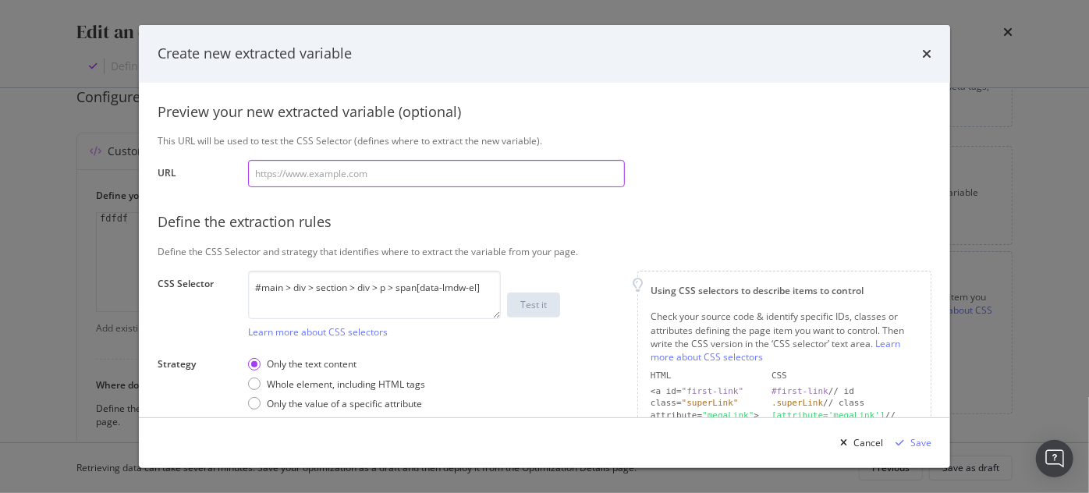
click at [357, 176] on input "modal" at bounding box center [436, 173] width 377 height 27
paste input "[URL][DOMAIN_NAME]"
type input "[URL][DOMAIN_NAME]"
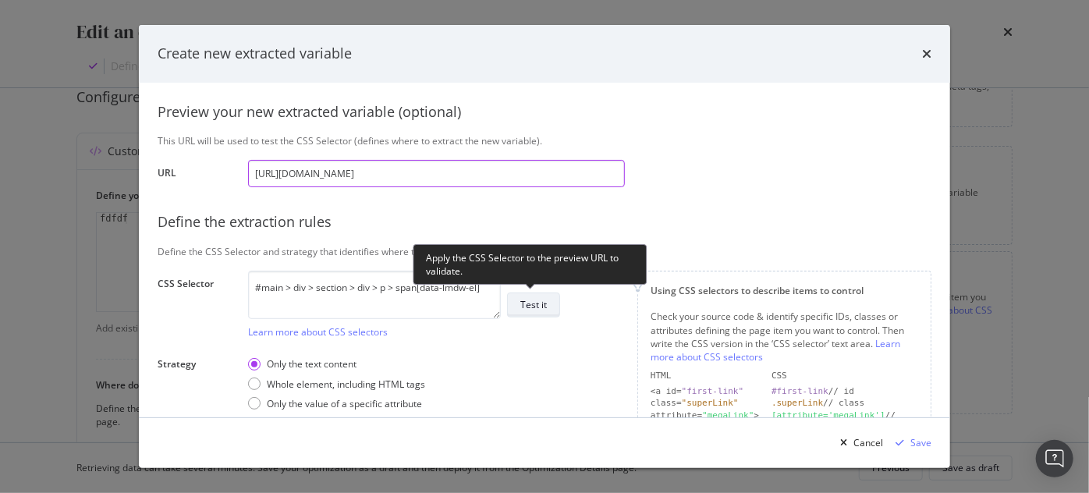
type input "[URL][DOMAIN_NAME]"
click at [546, 308] on div "Test it" at bounding box center [533, 304] width 27 height 13
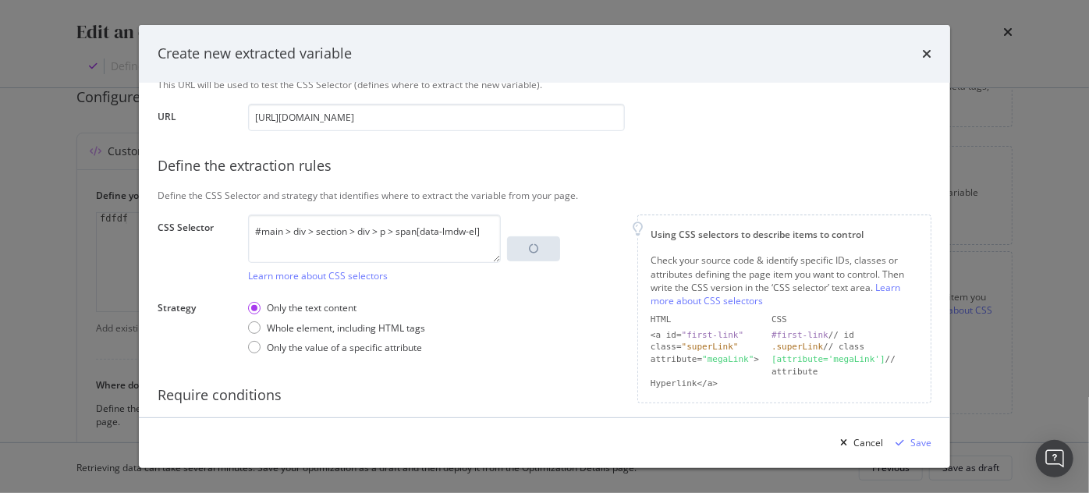
scroll to position [212, 0]
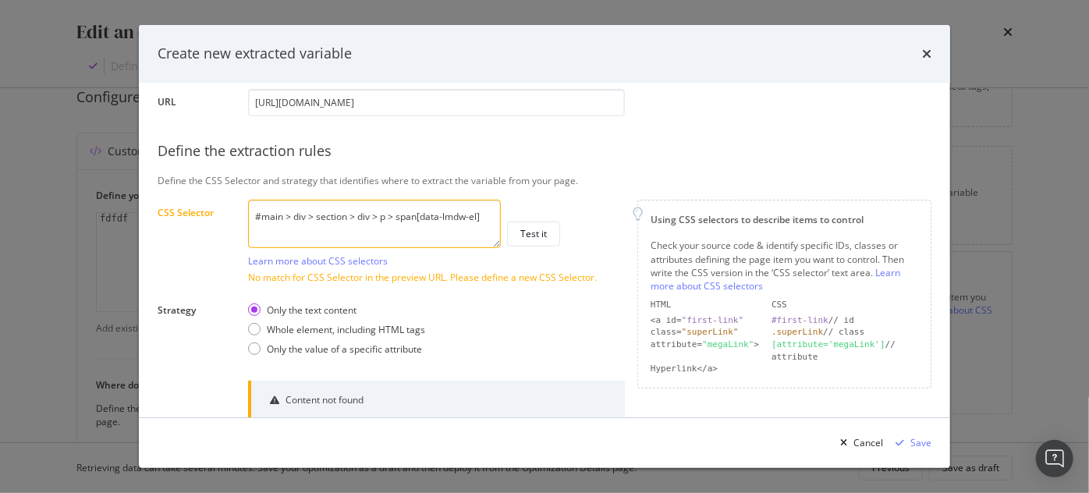
drag, startPoint x: 287, startPoint y: 215, endPoint x: 507, endPoint y: 208, distance: 220.0
click at [507, 208] on div "#main > div > section > div > p > span[data-lmdw-el] Learn more about CSS selec…" at bounding box center [436, 234] width 377 height 68
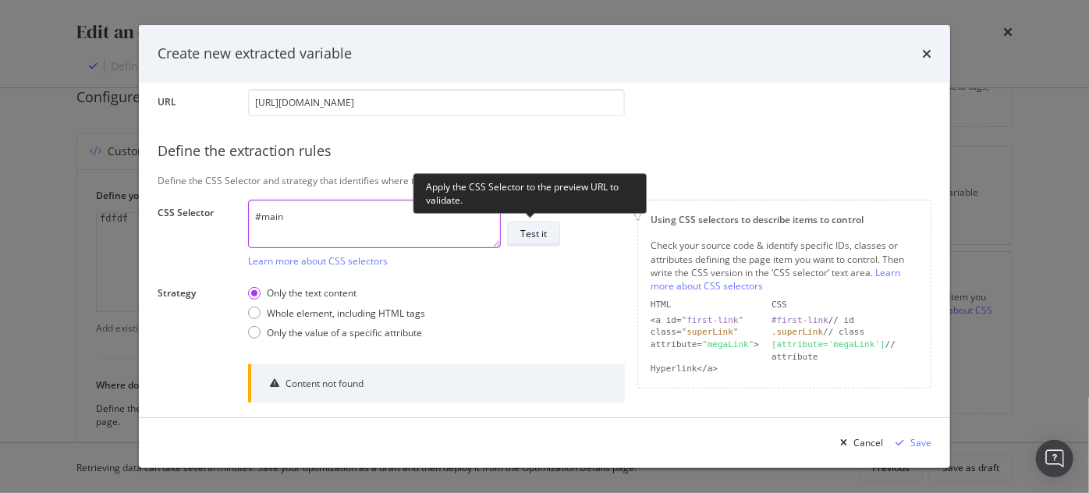
type textarea "#main"
click at [530, 231] on div "Test it" at bounding box center [533, 233] width 27 height 13
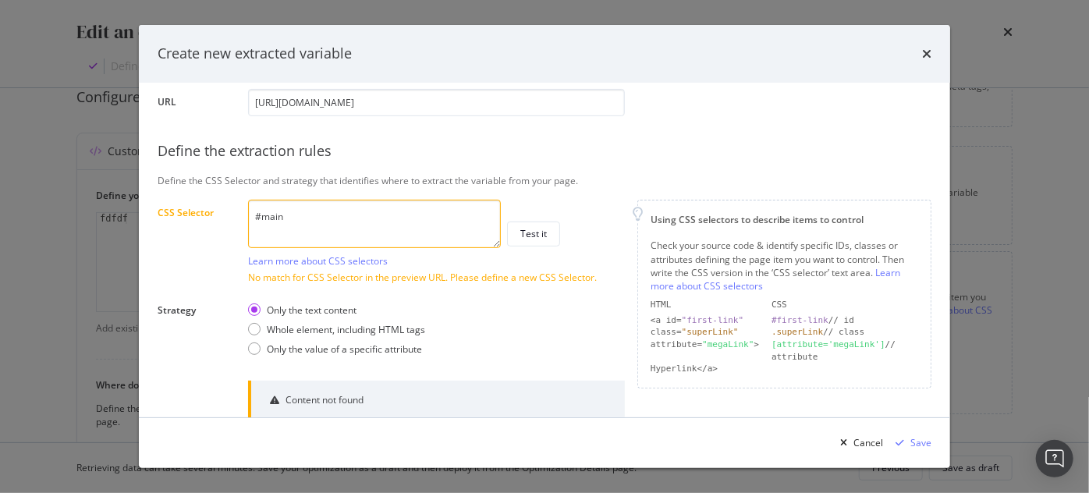
click at [292, 214] on textarea "#main" at bounding box center [374, 224] width 253 height 48
click at [260, 215] on textarea "#main" at bounding box center [374, 224] width 253 height 48
click at [926, 54] on icon "times" at bounding box center [926, 54] width 9 height 12
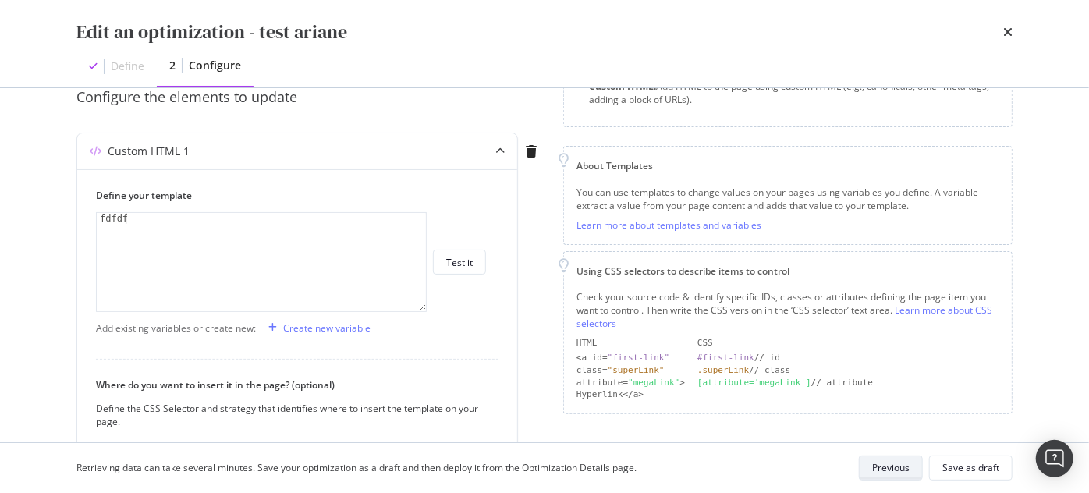
click at [881, 475] on div "Previous" at bounding box center [890, 468] width 37 height 22
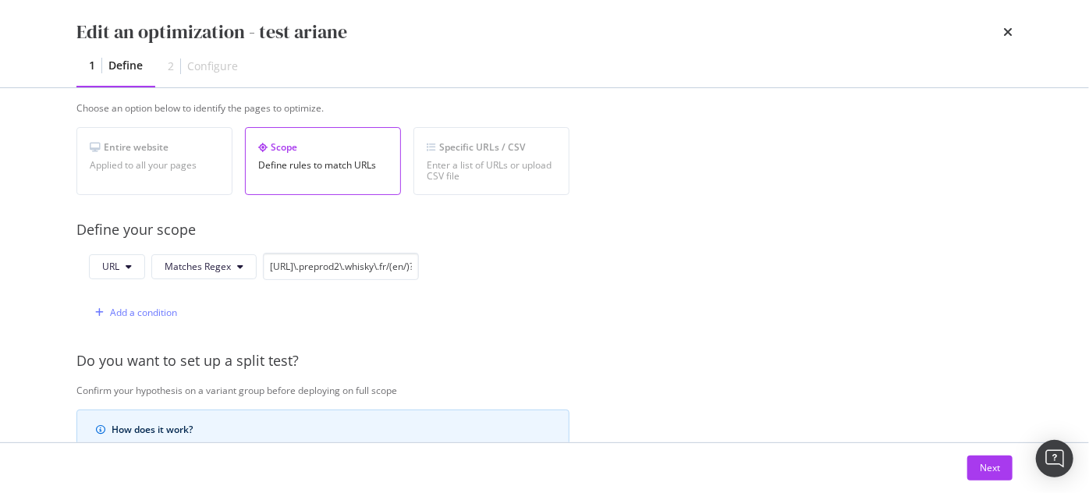
scroll to position [362, 0]
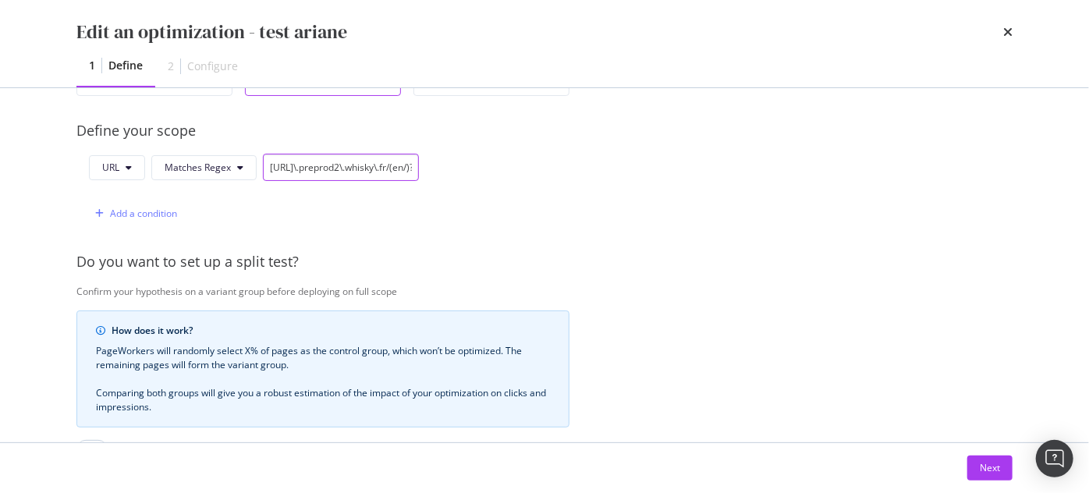
click at [312, 156] on input "[URL]\.preprod2\.whisky\.fr/(en/)?[^\/]*(-[^\/]*)*\.html" at bounding box center [341, 167] width 156 height 27
paste input "[URL][DOMAIN_NAME]"
type input "[URL][DOMAIN_NAME]"
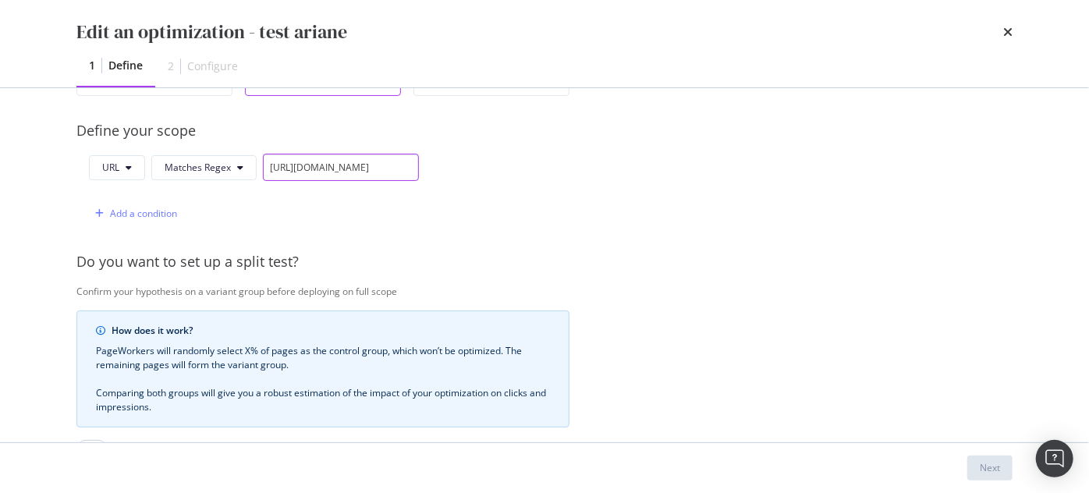
scroll to position [0, 69]
drag, startPoint x: 337, startPoint y: 165, endPoint x: 543, endPoint y: 164, distance: 205.9
click at [543, 164] on div "URL Matches Regex [URL][DOMAIN_NAME] Add a condition" at bounding box center [322, 190] width 493 height 73
type input "[URL]\.preprod2\.whisky\.fr/(en/)?[^\/]*(-[^\/]*)*\.html"
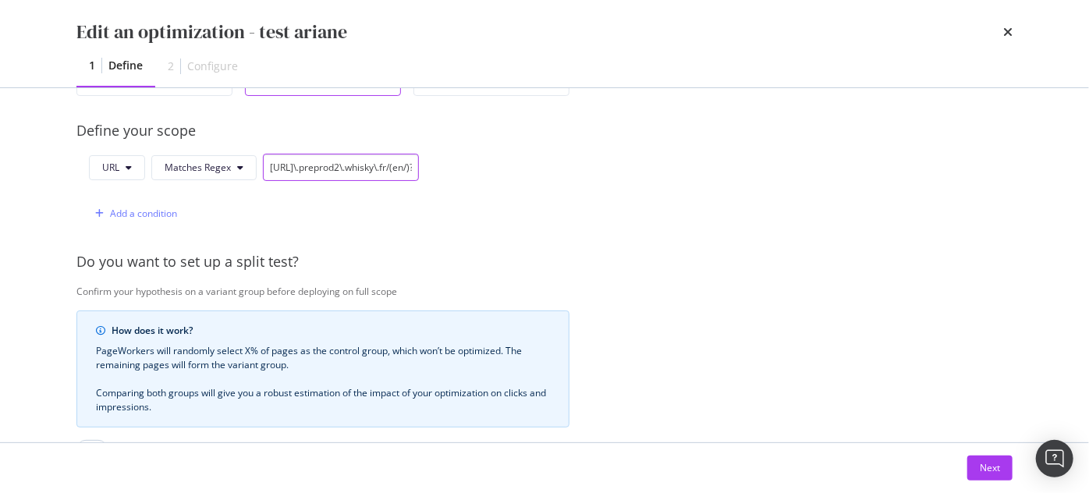
click at [383, 165] on input "[URL]\.preprod2\.whisky\.fr/(en/)?[^\/]*(-[^\/]*)*\.html" at bounding box center [341, 167] width 156 height 27
drag, startPoint x: 402, startPoint y: 164, endPoint x: 411, endPoint y: 164, distance: 8.6
click at [416, 164] on input "[URL]\.preprod2\.whisky\.fr/(en/)?[^\/]*(-[^\/]*)*\.html" at bounding box center [341, 167] width 156 height 27
click at [331, 163] on input "[URL]\.preprod2\.whisky\.fr/(en/)?[^\/]*(-[^\/]*)*\.html" at bounding box center [341, 167] width 156 height 27
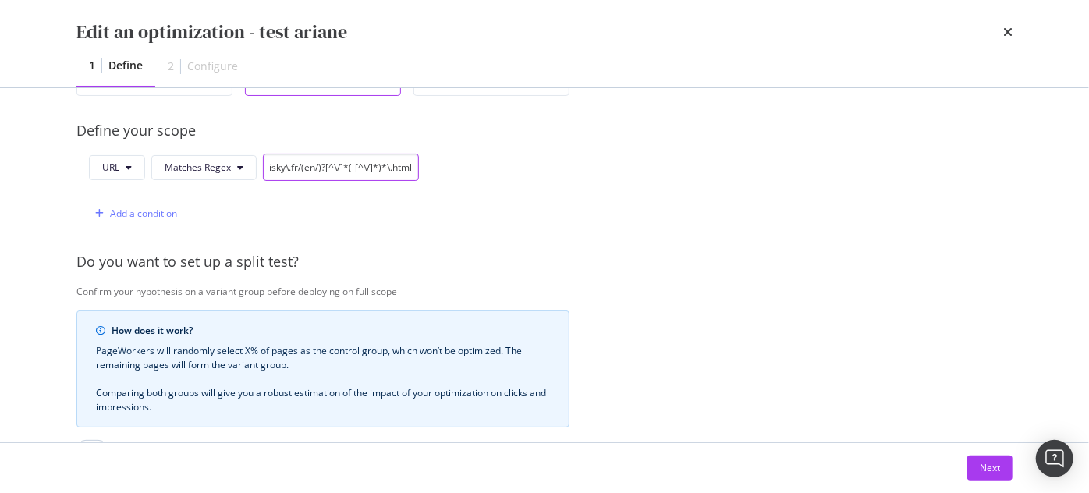
click at [299, 168] on input "[URL]\.preprod2\.whisky\.fr/(en/)?[^\/]*(-[^\/]*)*\.html" at bounding box center [341, 167] width 156 height 27
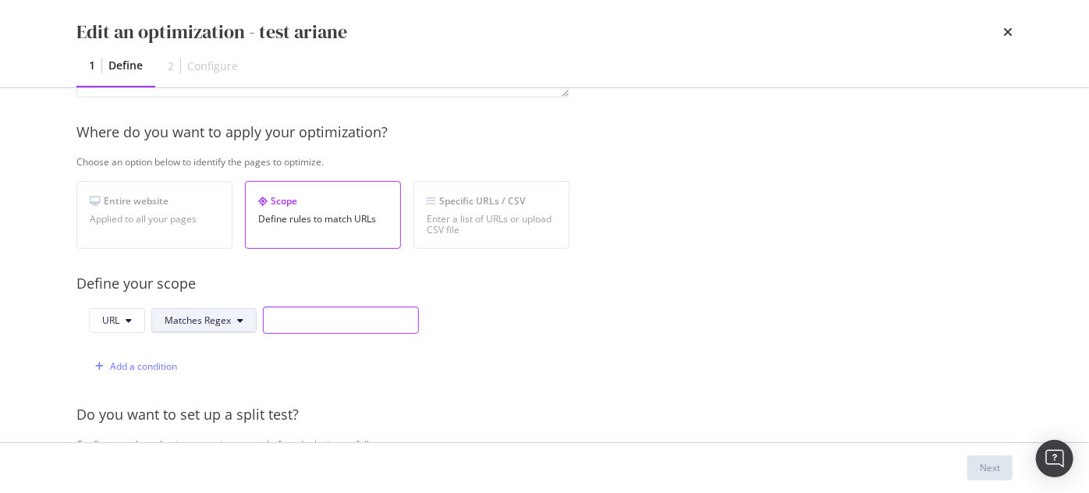
scroll to position [220, 0]
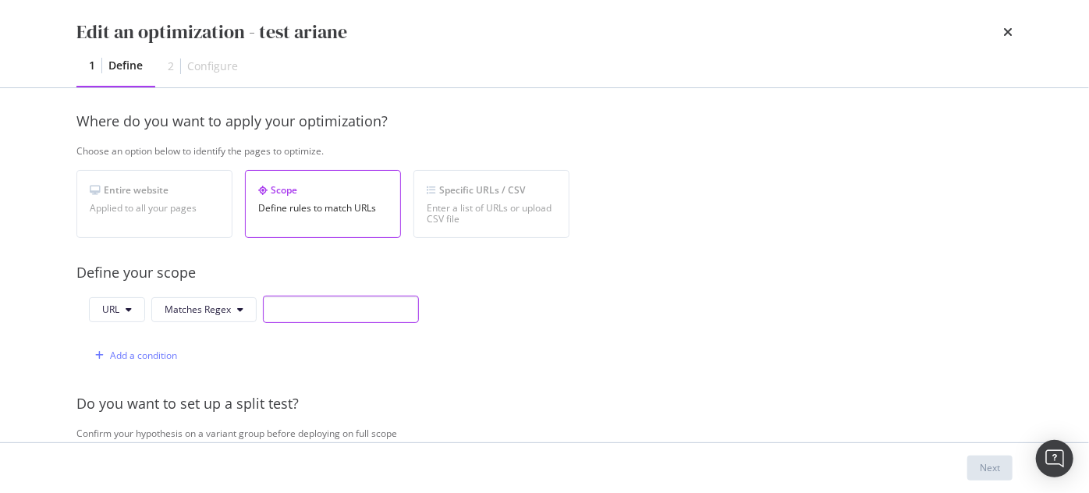
paste input "[URL][DOMAIN_NAME]"
click at [338, 307] on input "[URL][DOMAIN_NAME]" at bounding box center [341, 309] width 156 height 27
drag, startPoint x: 338, startPoint y: 307, endPoint x: 497, endPoint y: 307, distance: 158.3
click at [497, 307] on div "URL Matches Regex [URL][DOMAIN_NAME] Add a condition" at bounding box center [322, 332] width 493 height 73
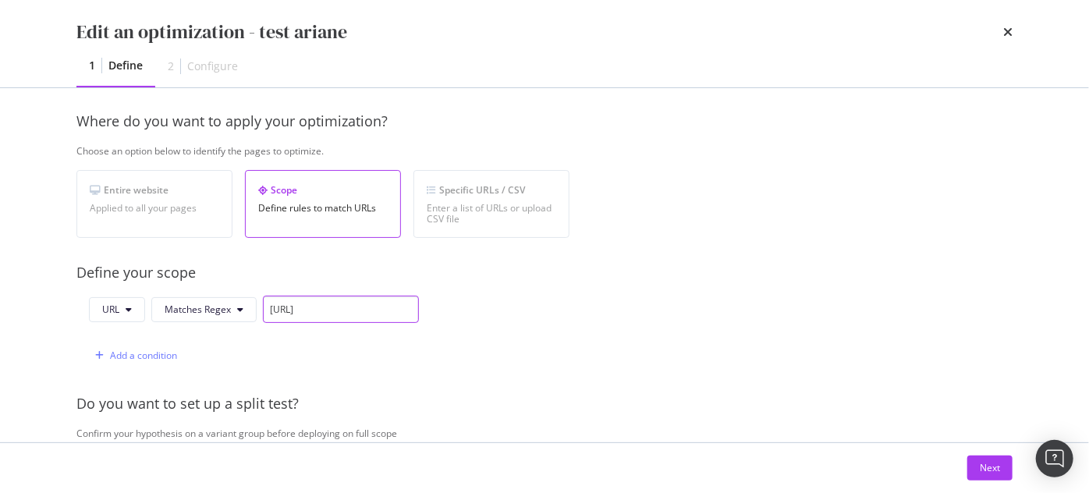
scroll to position [0, 0]
drag, startPoint x: 268, startPoint y: 307, endPoint x: 222, endPoint y: 308, distance: 46.0
click at [222, 308] on div "URL Matches Regex [URL]" at bounding box center [254, 309] width 330 height 27
click at [360, 305] on input "[URL][DOMAIN_NAME]" at bounding box center [341, 309] width 156 height 27
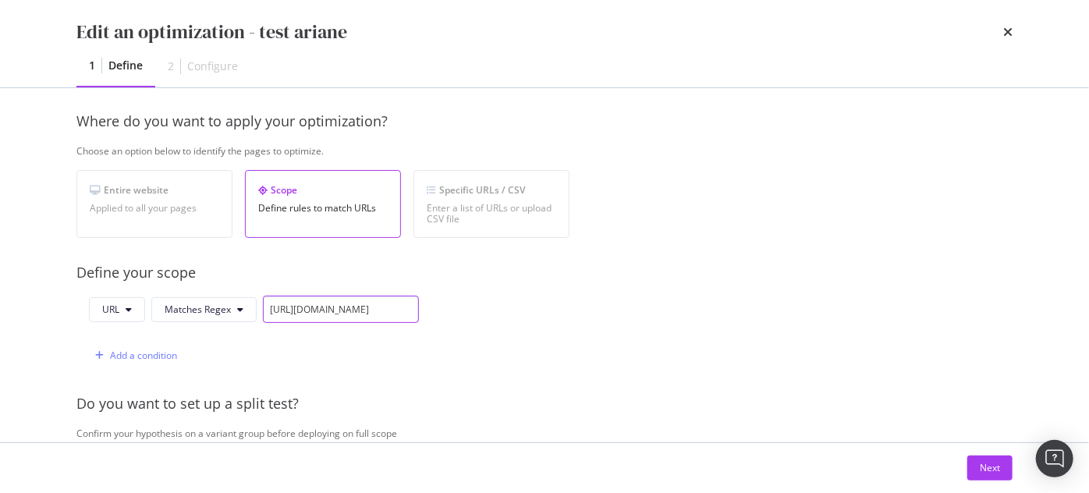
drag, startPoint x: 406, startPoint y: 306, endPoint x: 488, endPoint y: 307, distance: 81.9
click at [488, 307] on div "URL Matches Regex [URL][DOMAIN_NAME] Add a condition" at bounding box center [322, 332] width 493 height 73
click at [206, 307] on span "Matches Regex" at bounding box center [198, 309] width 66 height 13
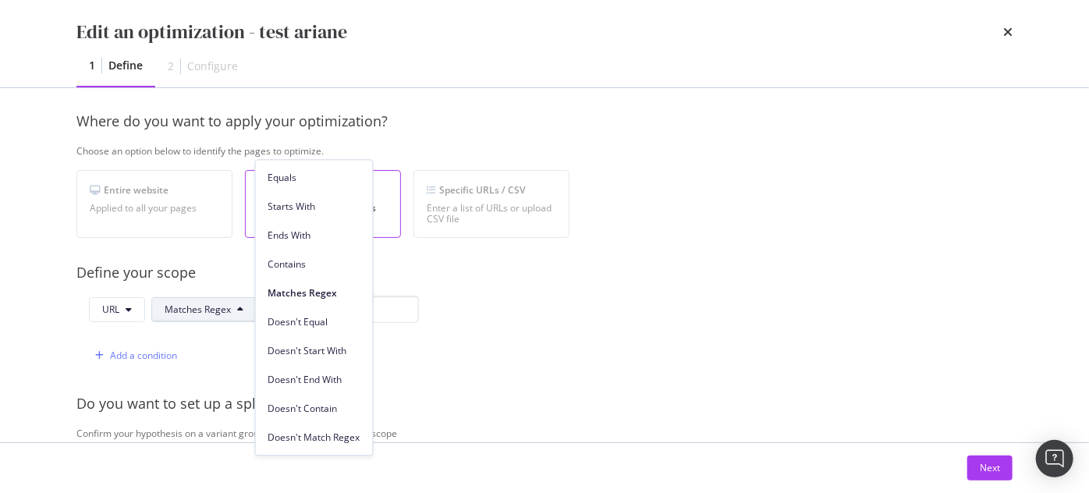
click at [294, 264] on span "Contains" at bounding box center [314, 264] width 92 height 14
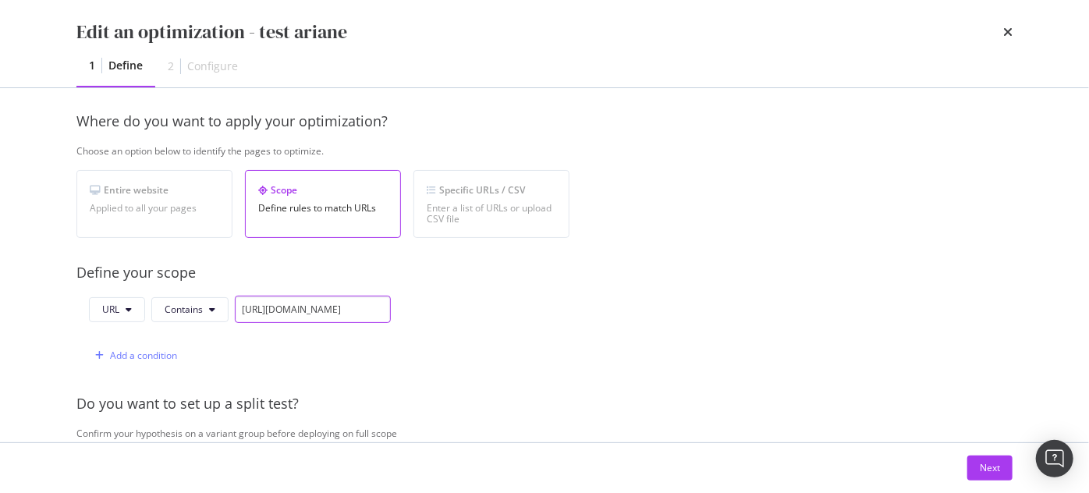
click at [378, 309] on input "[URL][DOMAIN_NAME]" at bounding box center [313, 309] width 156 height 27
type input "[URL][DOMAIN_NAME]"
click at [201, 303] on span "Contains" at bounding box center [184, 309] width 38 height 13
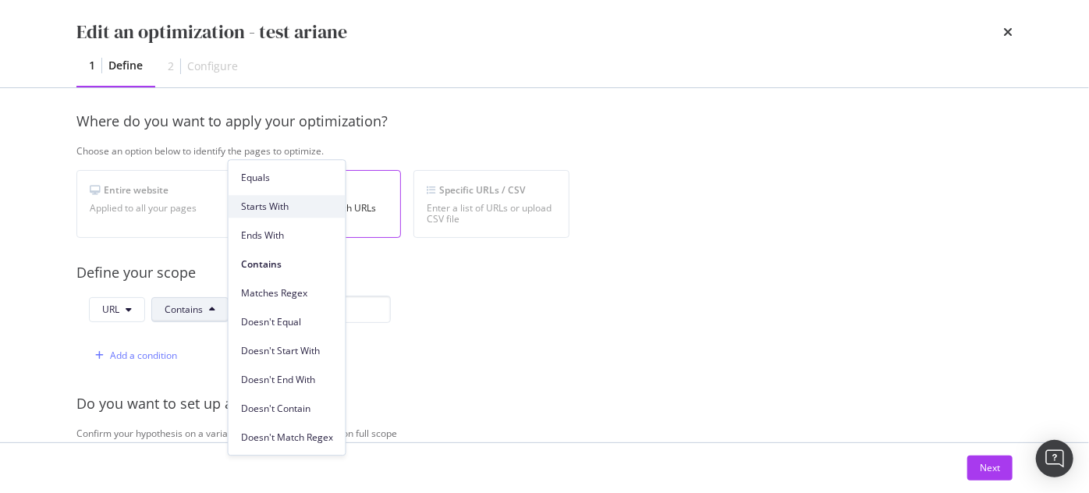
click at [284, 203] on span "Starts With" at bounding box center [287, 207] width 92 height 14
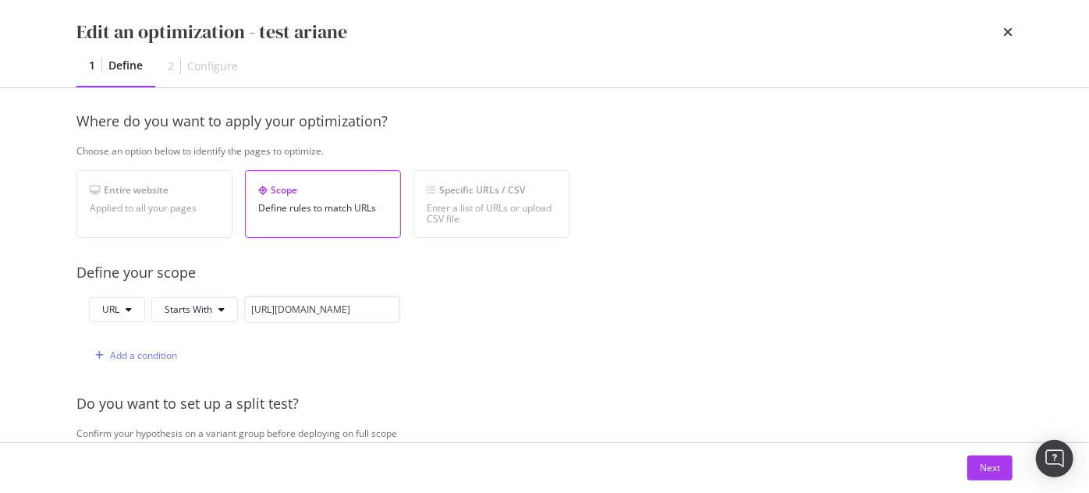
scroll to position [291, 0]
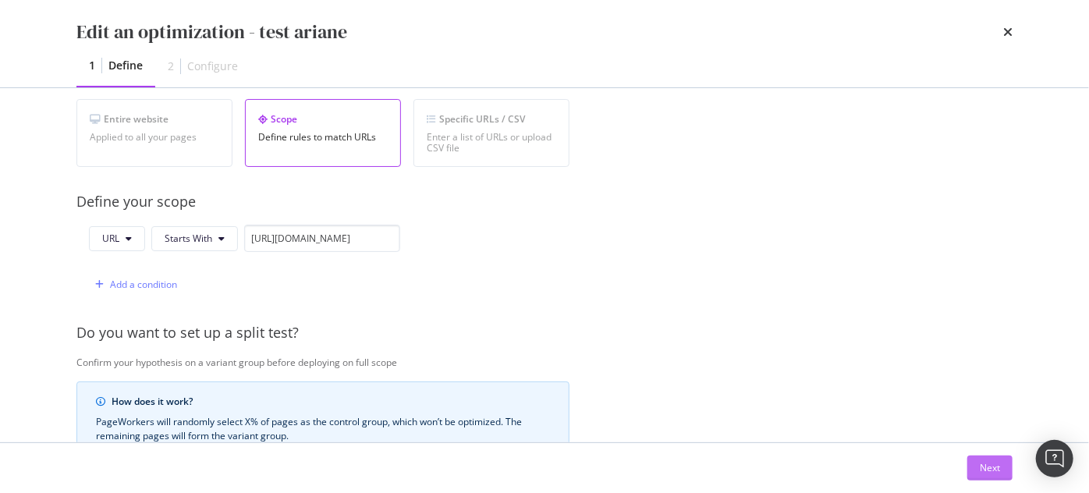
click at [1004, 475] on button "Next" at bounding box center [989, 467] width 45 height 25
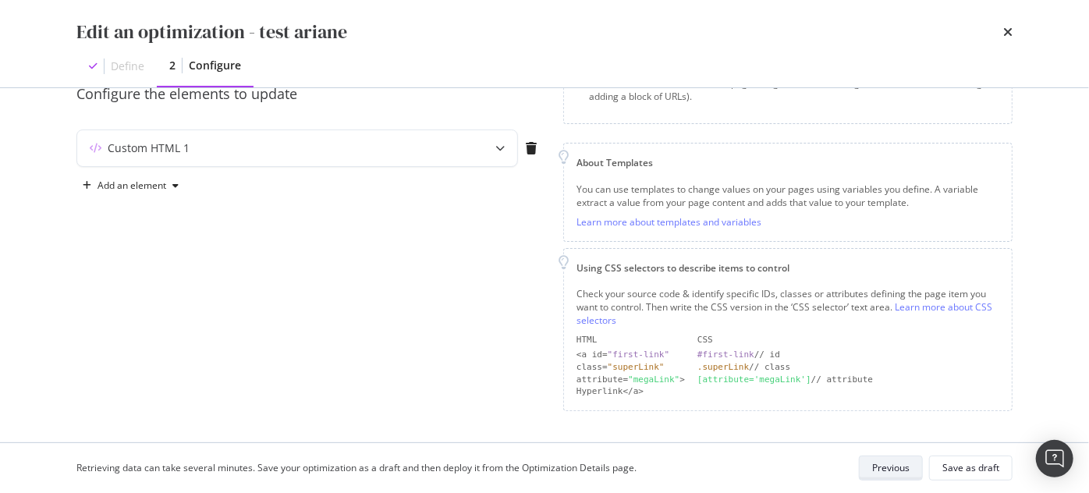
scroll to position [150, 0]
click at [403, 157] on div "Custom HTML 1" at bounding box center [266, 151] width 378 height 16
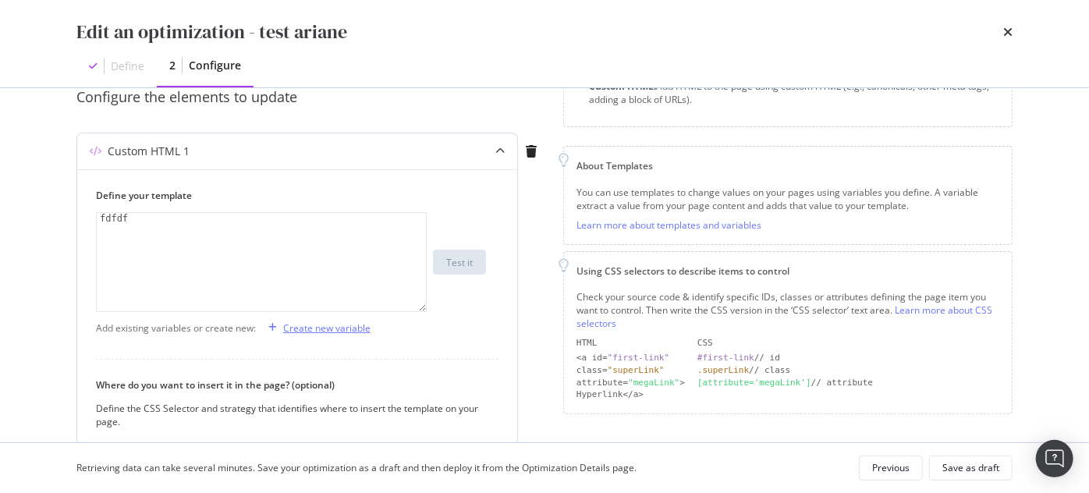
click at [316, 331] on div "Create new variable" at bounding box center [326, 327] width 87 height 13
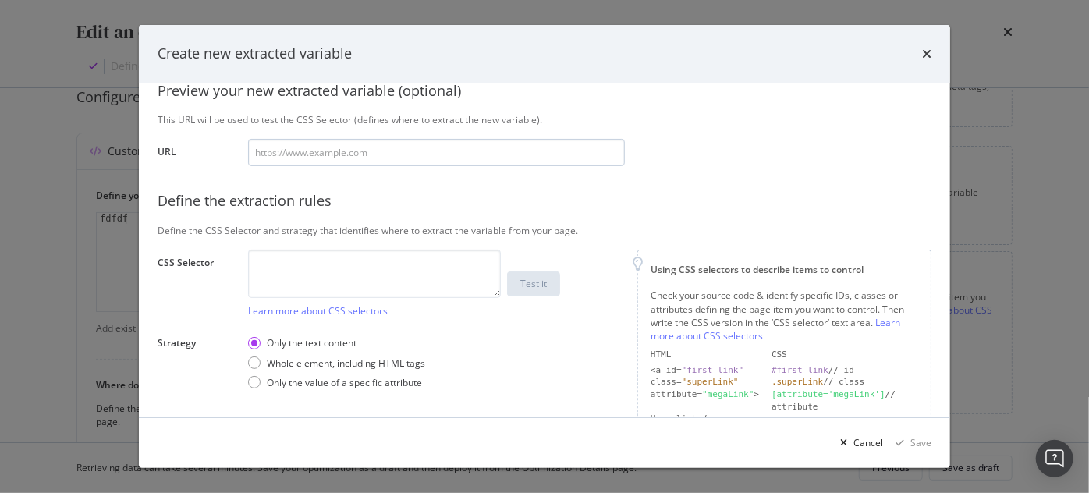
scroll to position [141, 0]
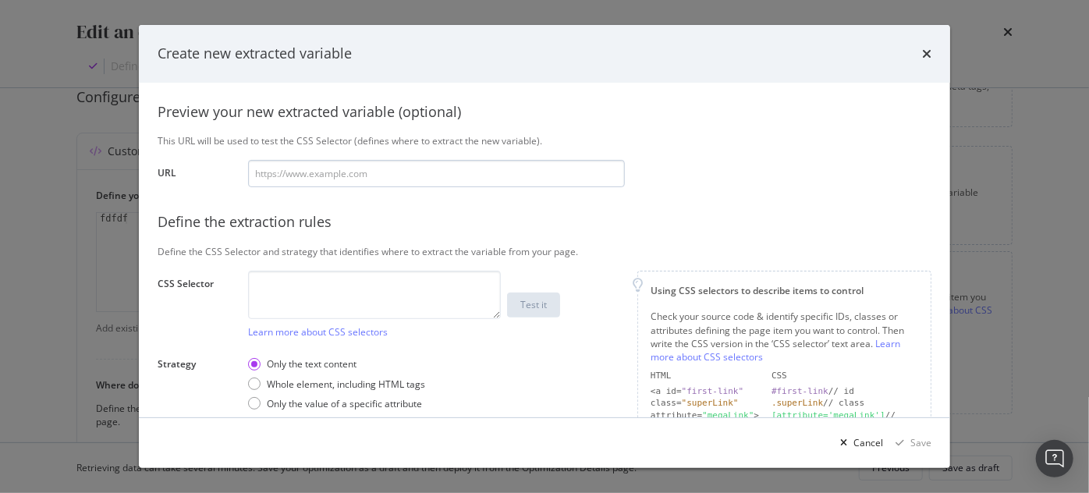
type input "tag"
click at [301, 172] on input "modal" at bounding box center [436, 173] width 377 height 27
click at [319, 294] on textarea "modal" at bounding box center [374, 295] width 253 height 48
paste textarea "#main > div > section > div > p > span[data-lmdw-el]"
drag, startPoint x: 282, startPoint y: 282, endPoint x: 512, endPoint y: 286, distance: 230.1
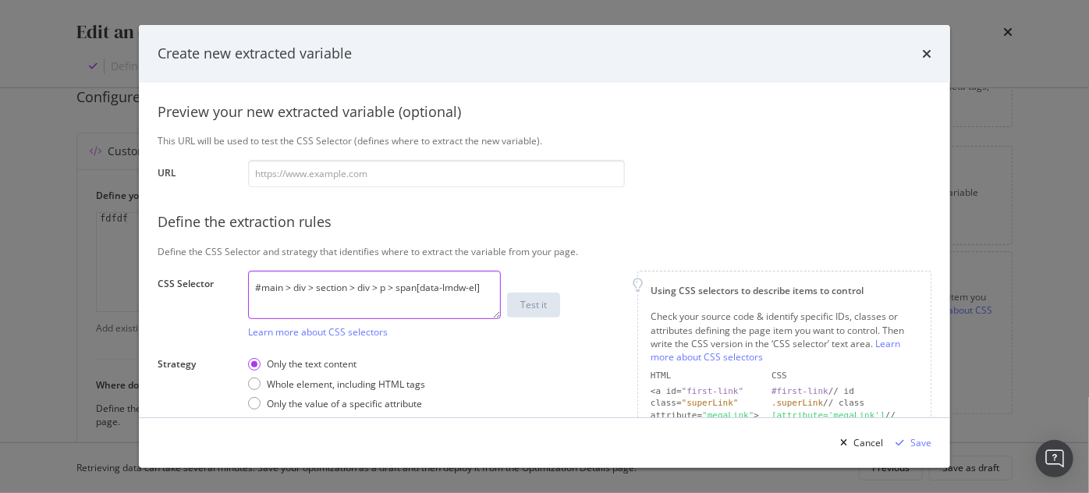
click at [512, 286] on div "#main > div > section > div > p > span[data-lmdw-el] Learn more about CSS selec…" at bounding box center [436, 305] width 377 height 68
type textarea "#main"
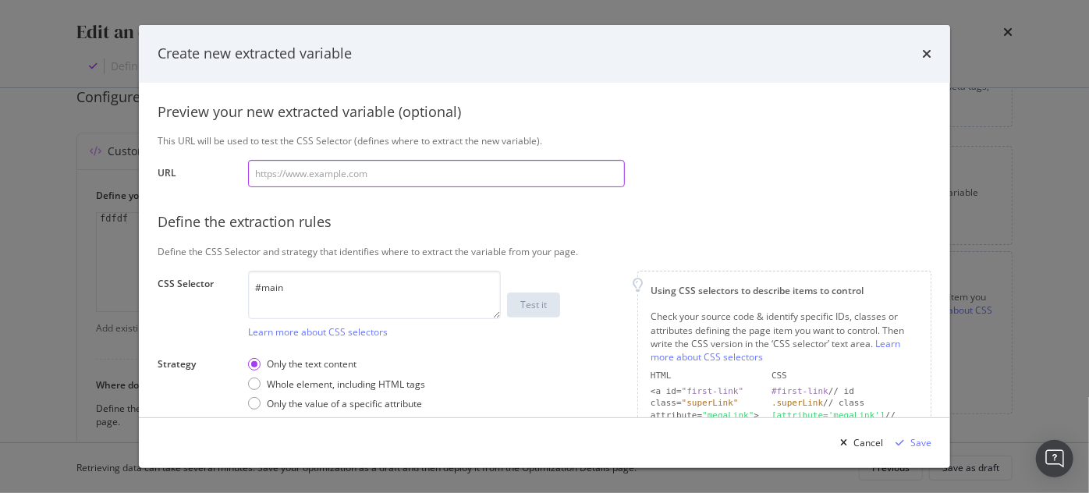
click at [310, 172] on input "modal" at bounding box center [436, 173] width 377 height 27
paste input "[URL][DOMAIN_NAME]"
type input "[URL][DOMAIN_NAME]"
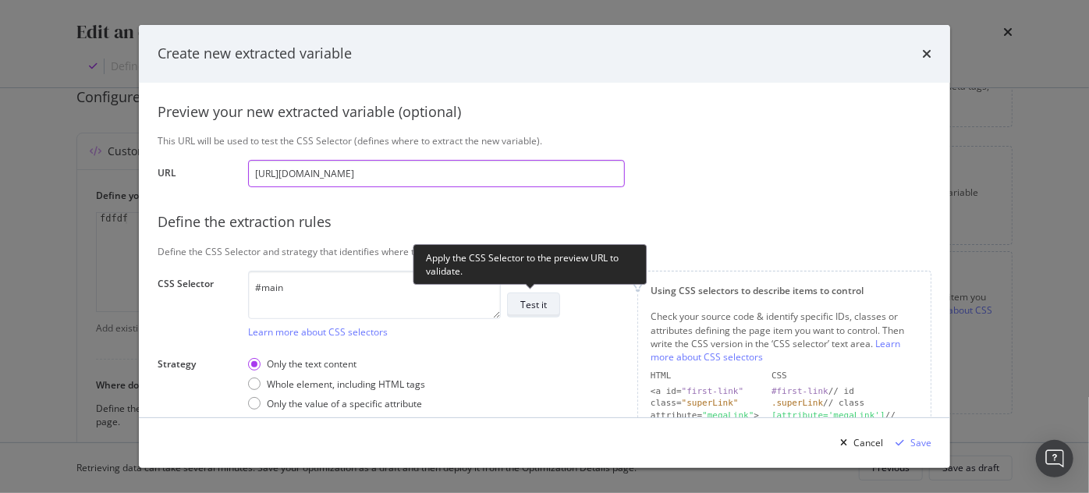
type input "[URL][DOMAIN_NAME]"
click at [539, 296] on div "Test it" at bounding box center [533, 305] width 27 height 22
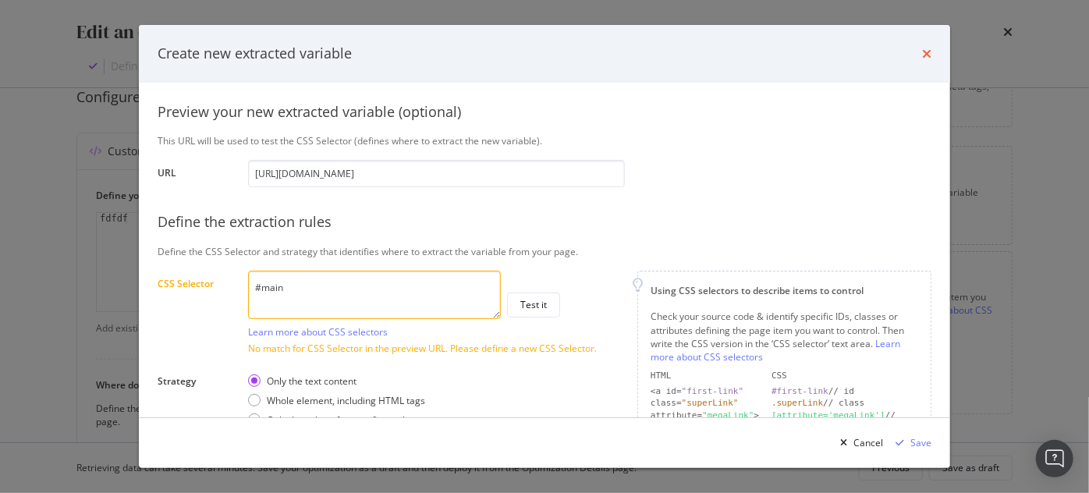
click at [929, 53] on icon "times" at bounding box center [926, 54] width 9 height 12
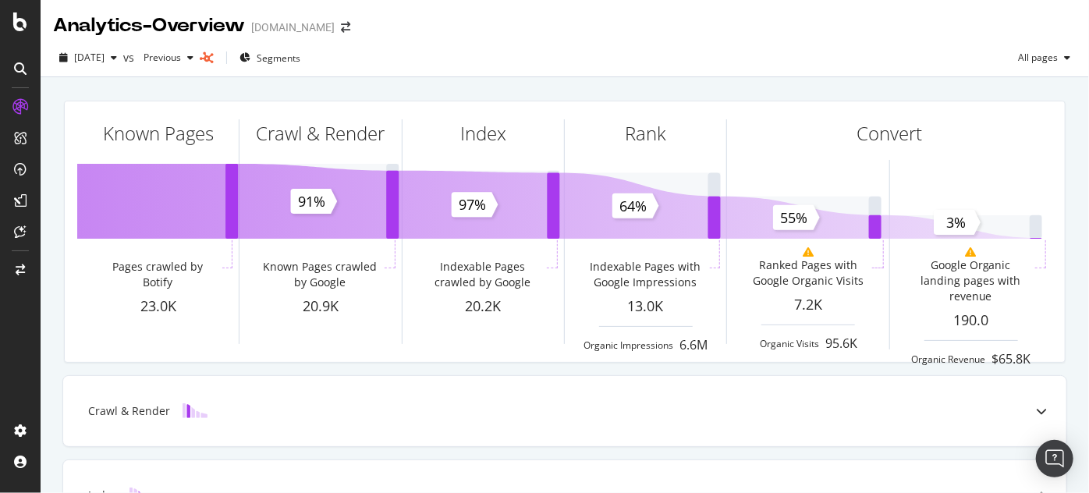
scroll to position [530, 0]
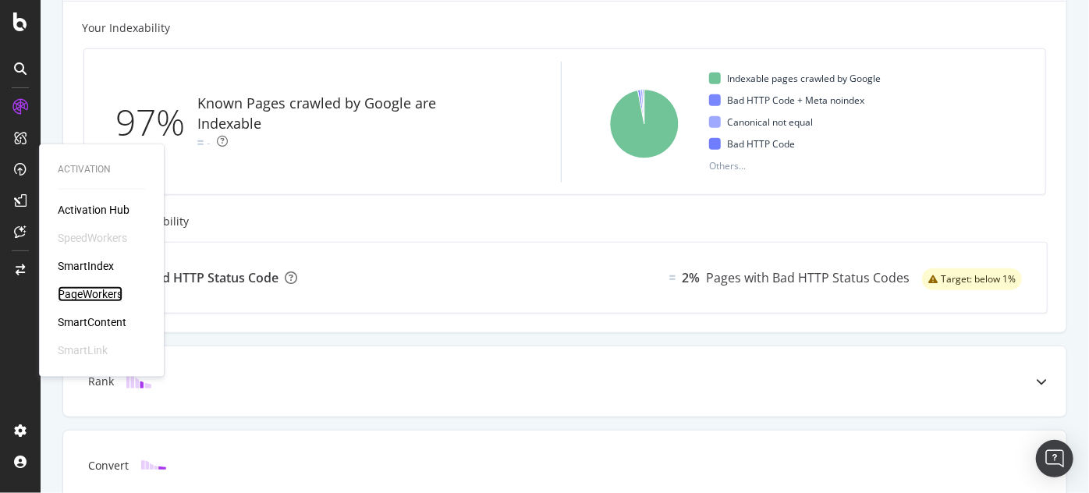
drag, startPoint x: 91, startPoint y: 290, endPoint x: 112, endPoint y: 289, distance: 21.1
click at [91, 290] on div "PageWorkers" at bounding box center [90, 294] width 65 height 16
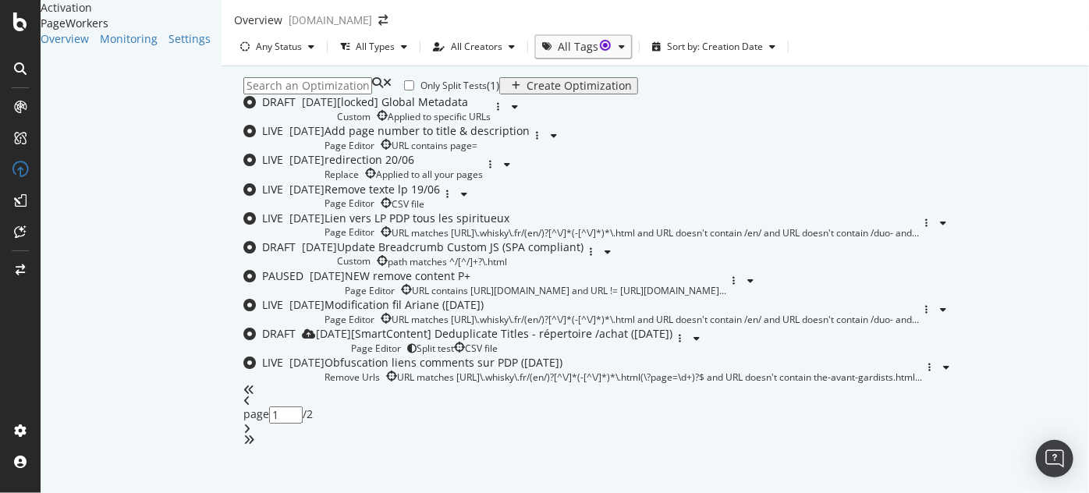
scroll to position [567, 0]
click at [428, 297] on div "Modification fil Ariane ([DATE])" at bounding box center [621, 305] width 594 height 16
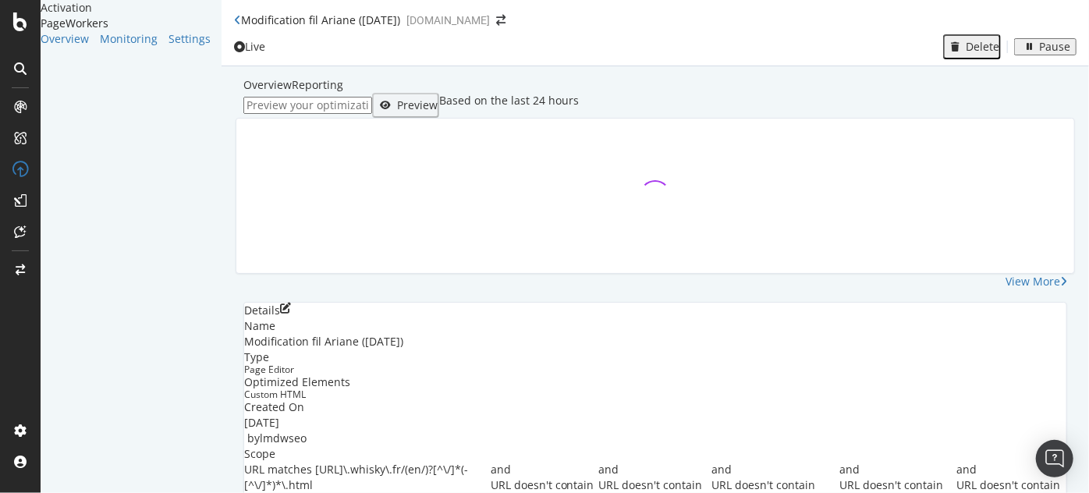
scroll to position [259, 0]
drag, startPoint x: 391, startPoint y: 275, endPoint x: 597, endPoint y: 271, distance: 205.9
click at [491, 462] on div "URL matches https://www\.whisky\.fr/(en/)?[^\/]*(-[^\/]*)*\.html" at bounding box center [367, 485] width 246 height 47
click at [468, 462] on span "URL matches https://www\.whisky\.fr/(en/)?[^\/]*(-[^\/]*)*\.html" at bounding box center [356, 477] width 224 height 30
drag, startPoint x: 621, startPoint y: 272, endPoint x: 393, endPoint y: 273, distance: 227.7
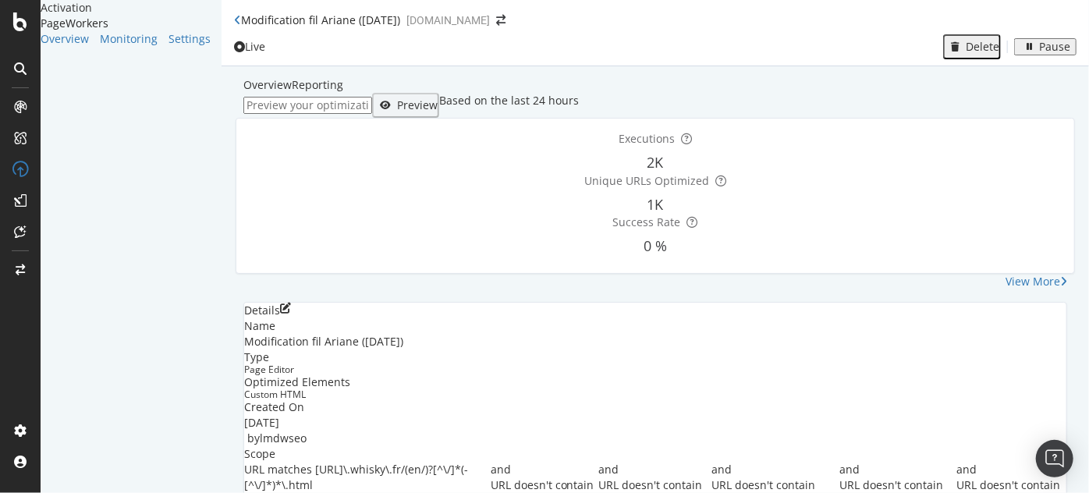
click at [393, 462] on div "URL matches https://www\.whisky\.fr/(en/)?[^\/]*(-[^\/]*)*\.html" at bounding box center [367, 485] width 246 height 47
copy span "[URL]\.whisky\.fr/(en/)?[^\/]*(-[^\/]*)*\.html"
click at [291, 303] on icon "pen-to-square" at bounding box center [285, 308] width 11 height 11
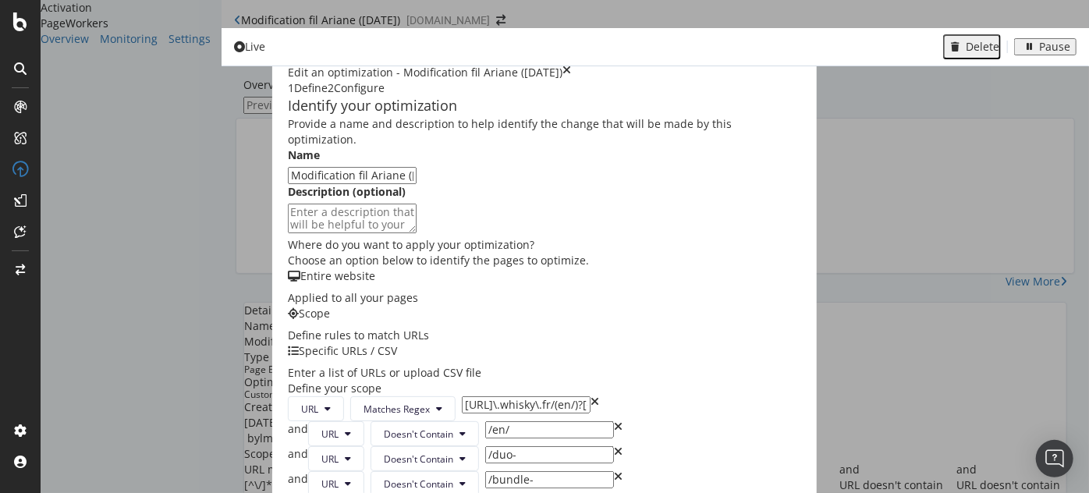
scroll to position [567, 0]
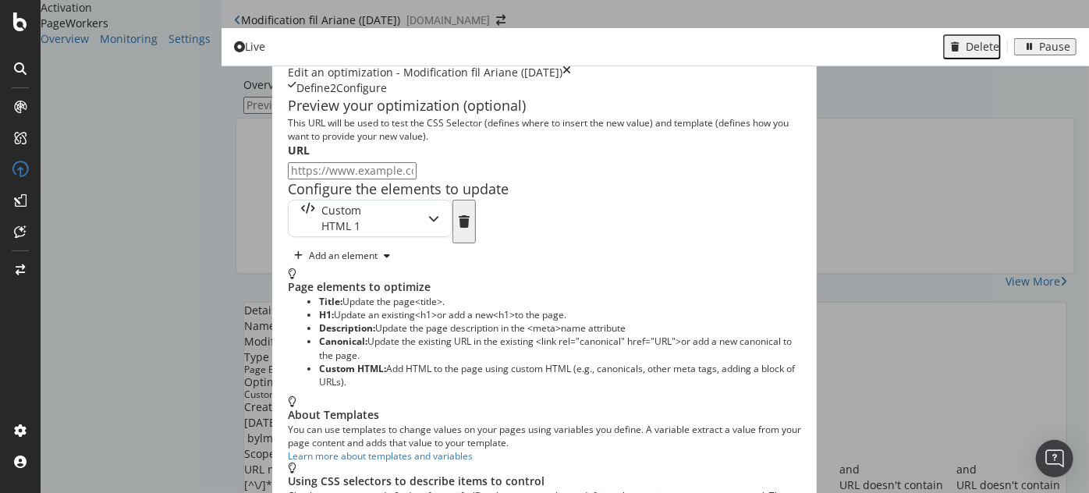
click at [289, 203] on div "Custom HTML 1" at bounding box center [339, 218] width 101 height 31
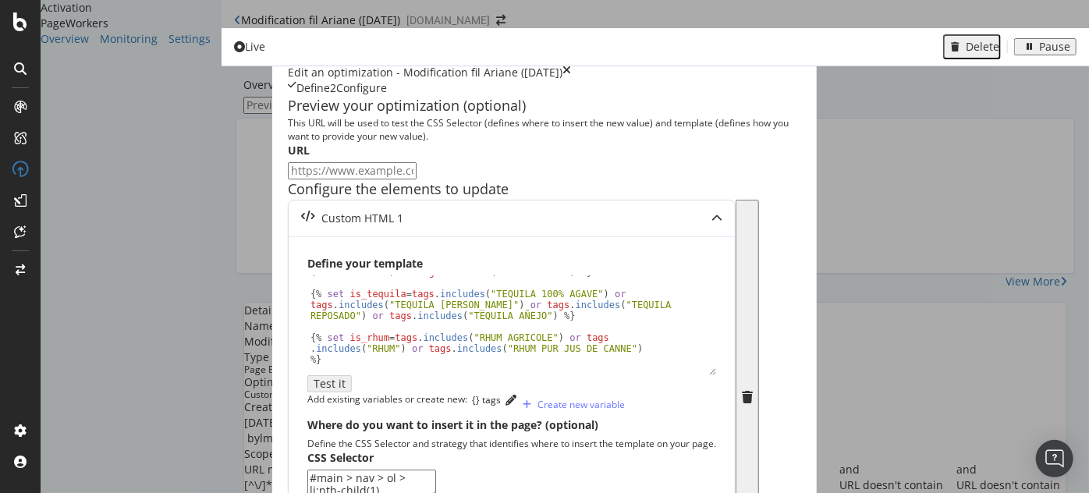
scroll to position [127, 0]
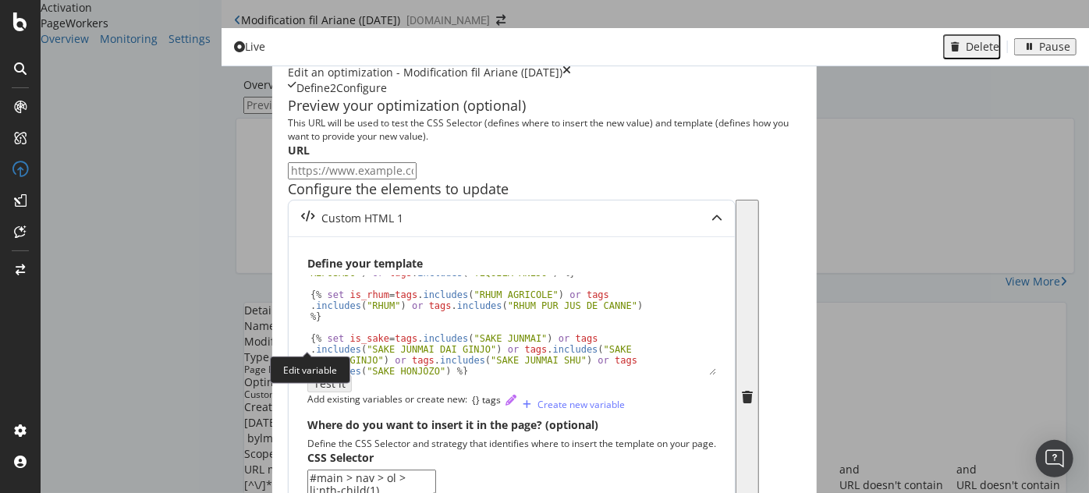
click at [505, 395] on icon "pencil" at bounding box center [510, 400] width 11 height 11
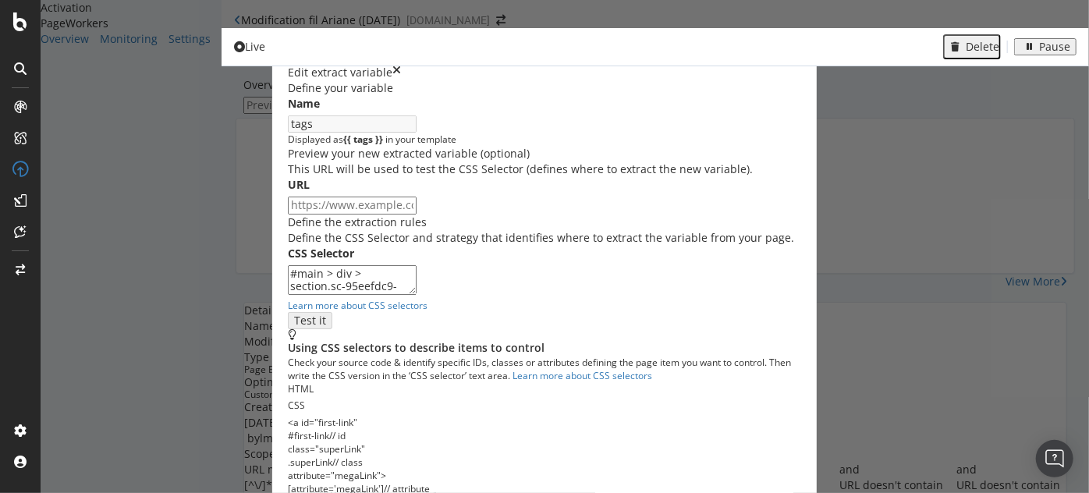
scroll to position [267, 0]
click at [74, 179] on div "Edit extract variable Define your variable Name tags Displayed as {{ tags }} in…" at bounding box center [544, 246] width 1089 height 493
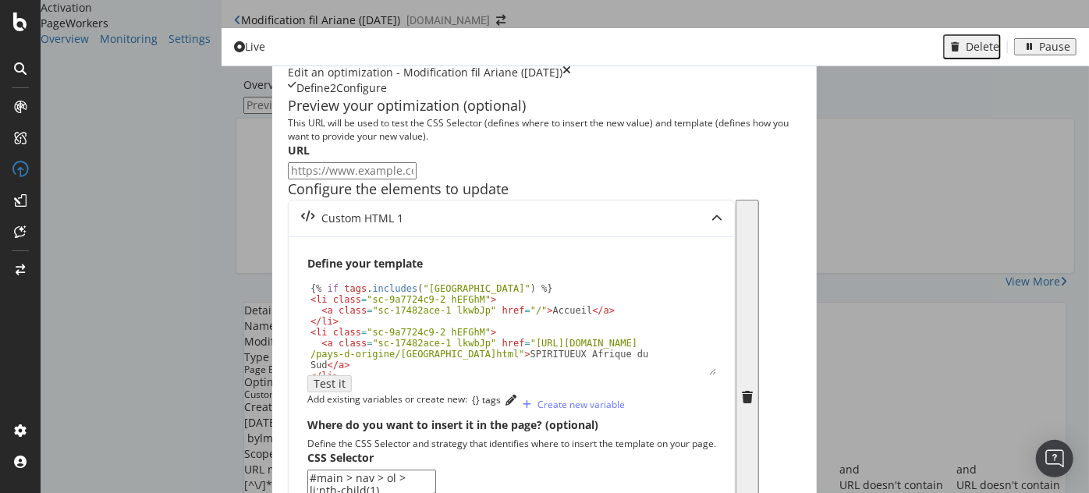
scroll to position [0, 0]
click at [571, 65] on icon "times" at bounding box center [566, 73] width 9 height 16
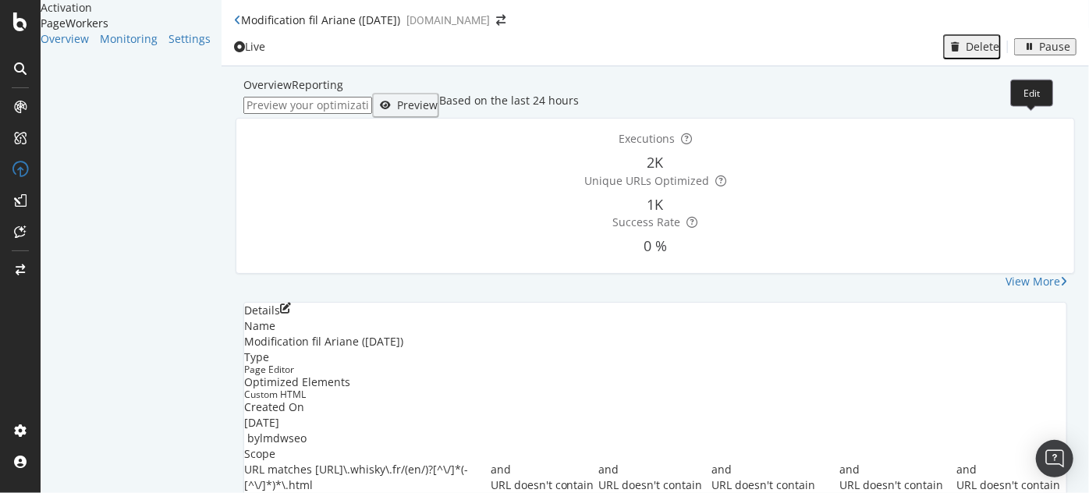
click at [291, 303] on icon "pen-to-square" at bounding box center [285, 308] width 11 height 11
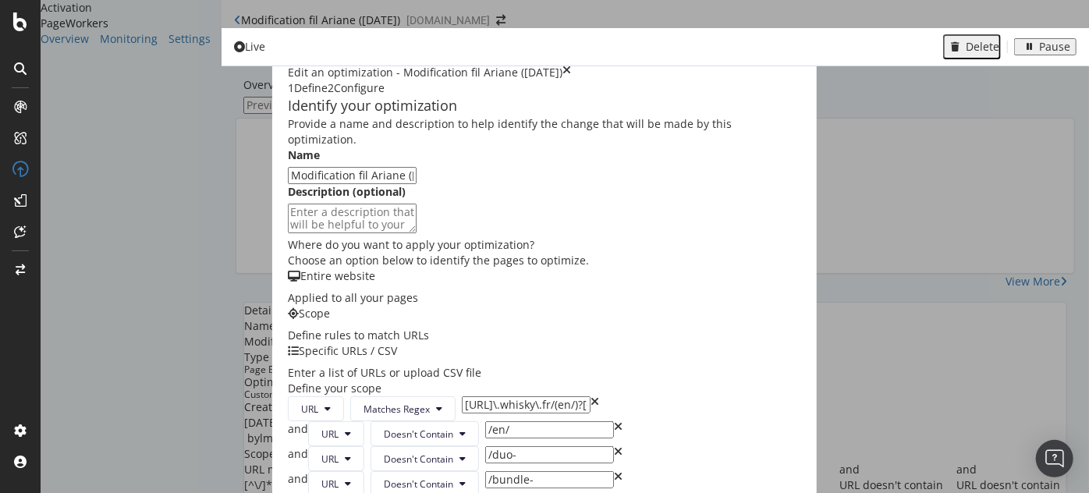
scroll to position [354, 0]
drag, startPoint x: 342, startPoint y: 172, endPoint x: 357, endPoint y: 168, distance: 15.9
click at [462, 396] on input "[URL]\.whisky\.fr/(en/)?[^\/]*(-[^\/]*)*\.html" at bounding box center [526, 404] width 129 height 17
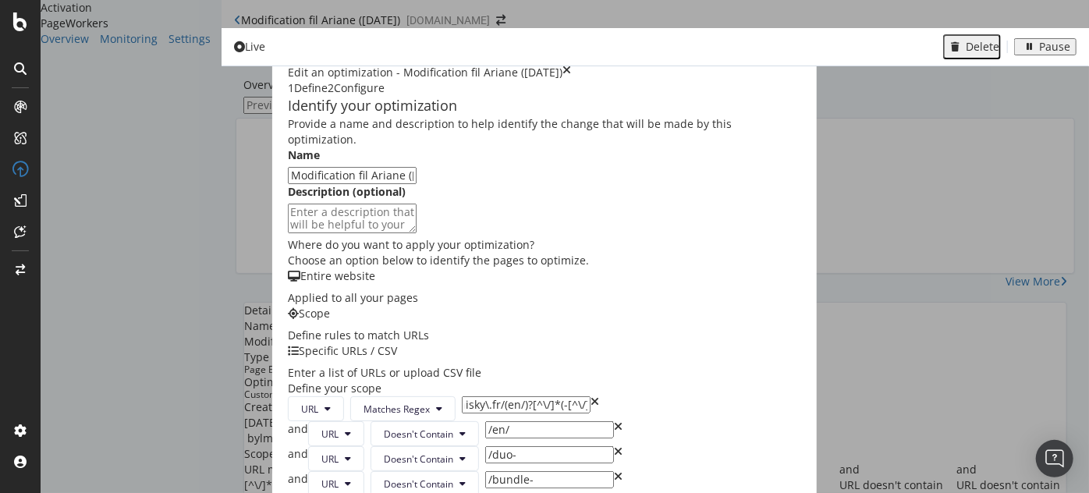
drag, startPoint x: 267, startPoint y: 173, endPoint x: 413, endPoint y: 170, distance: 145.9
click at [462, 396] on input "[URL]\.whisky\.fr/(en/)?[^\/]*(-[^\/]*)*\.html" at bounding box center [526, 404] width 129 height 17
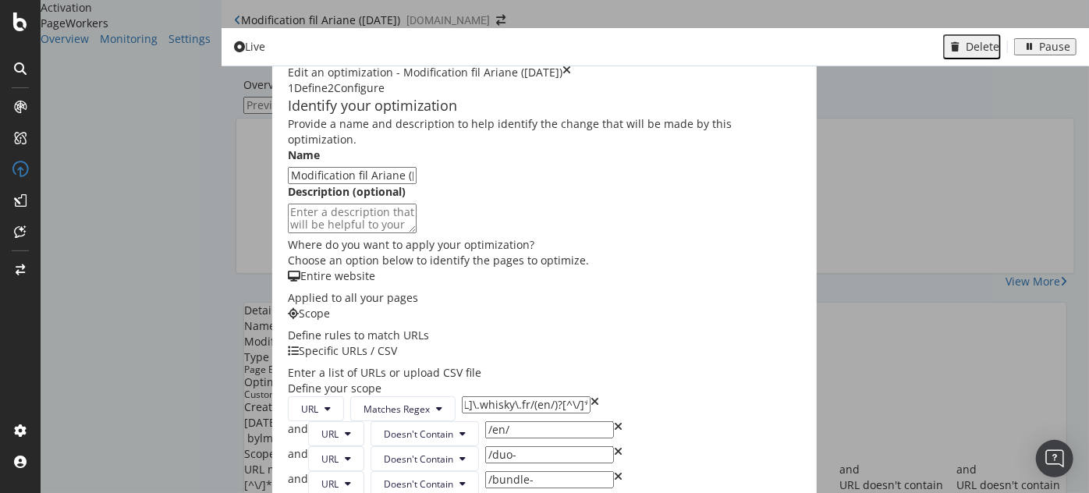
click at [462, 396] on input "[URL]\.whisky\.fr/(en/)?[^\/]*(-[^\/]*)*\.html" at bounding box center [526, 404] width 129 height 17
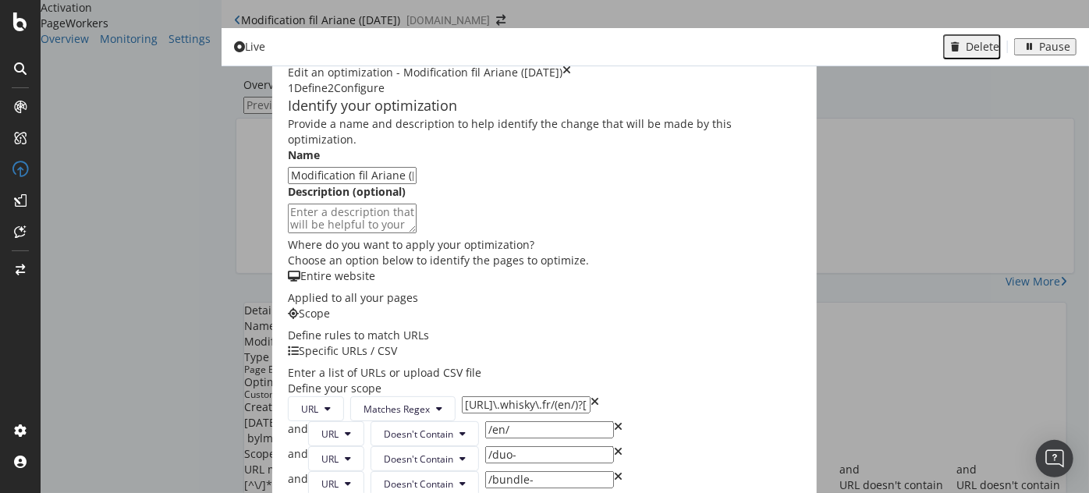
click at [571, 65] on icon "times" at bounding box center [566, 73] width 9 height 16
